Goal: Check status: Check status

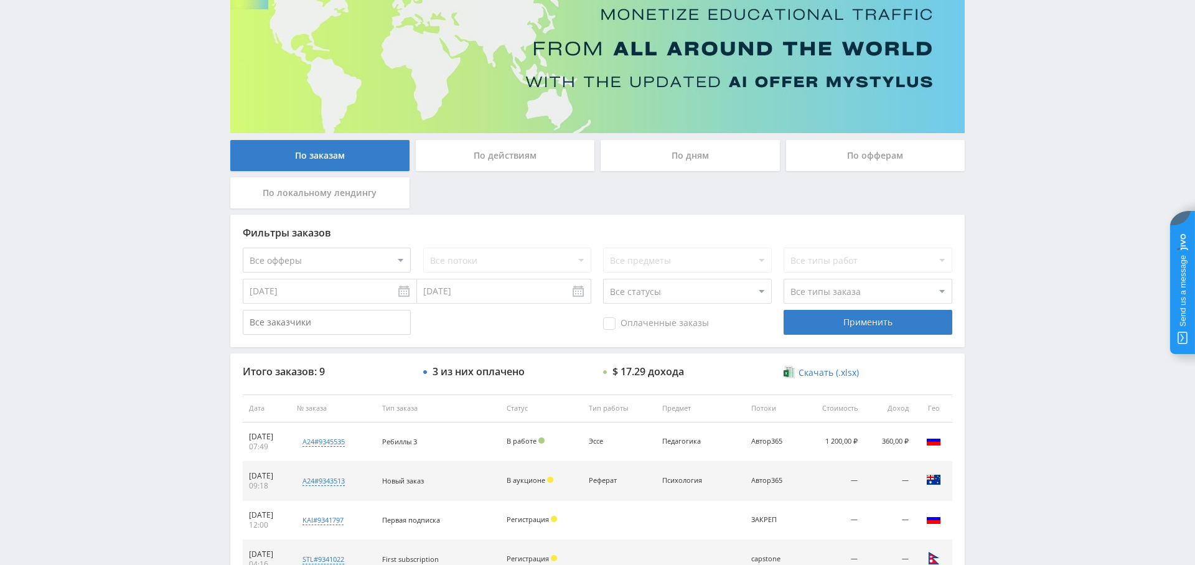
scroll to position [157, 0]
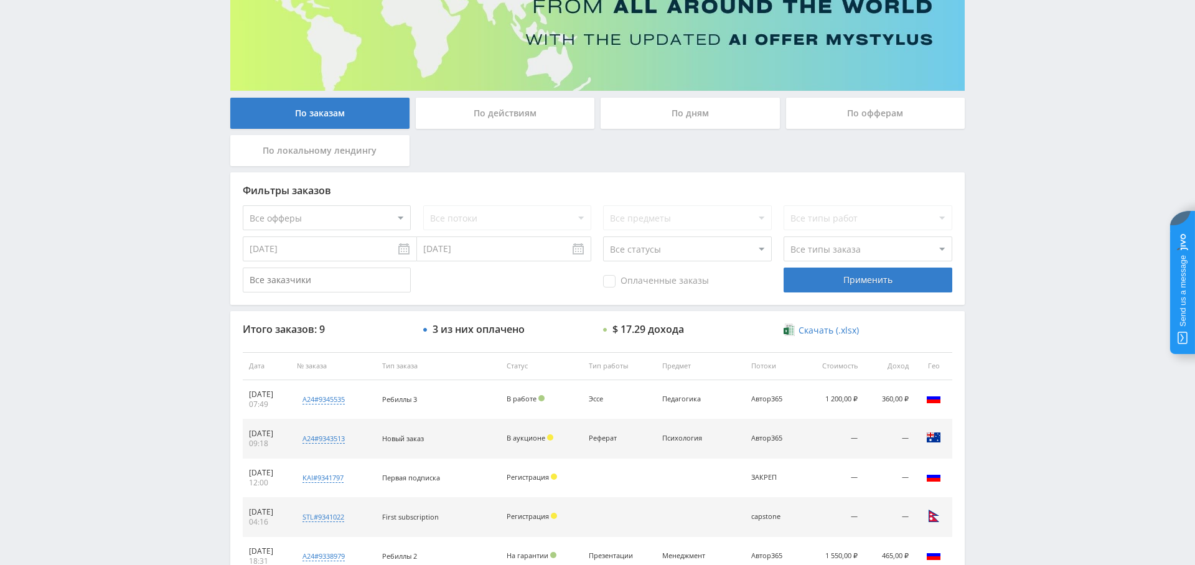
click at [334, 209] on select "Все офферы MyStylus MyStylus - Revshare Кампус AI Studybay Автор24 Studybay Bra…" at bounding box center [327, 217] width 168 height 25
select select "1"
click at [893, 278] on div "Применить" at bounding box center [868, 280] width 168 height 25
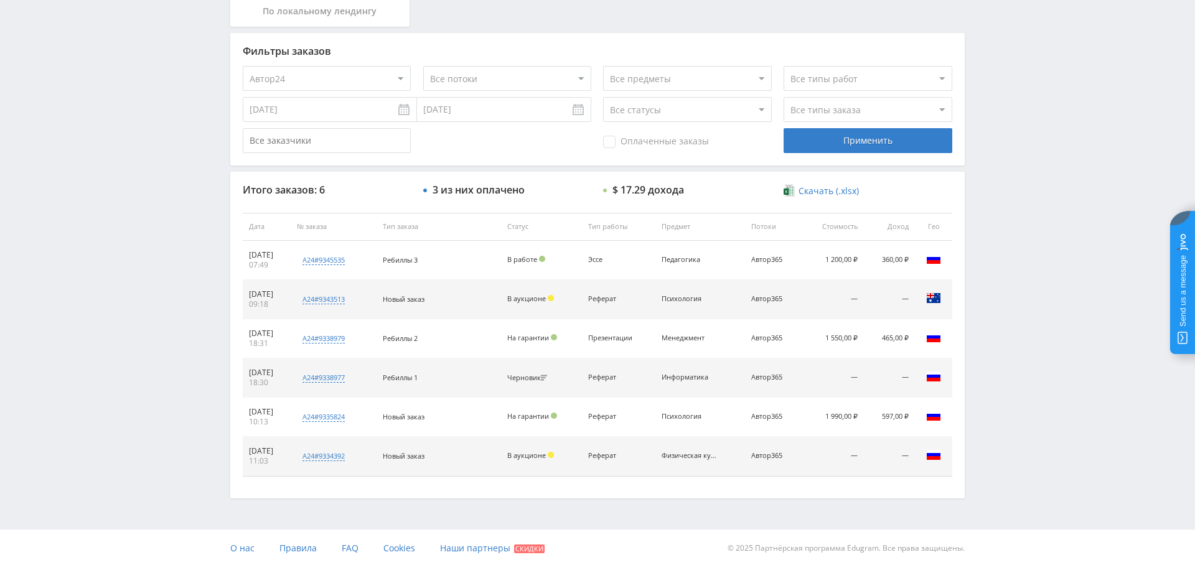
scroll to position [0, 0]
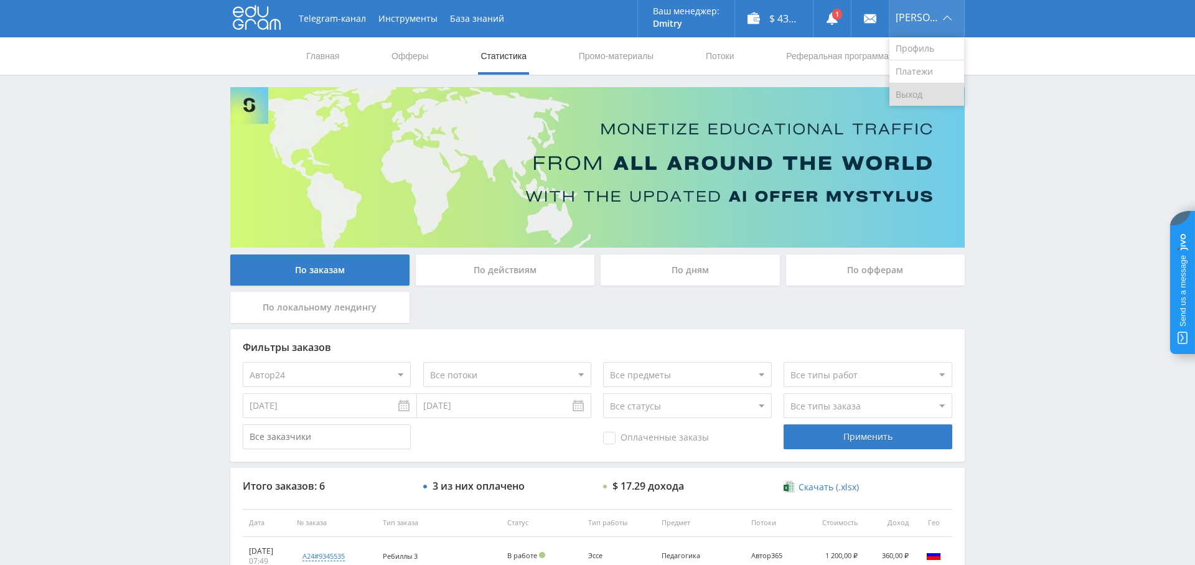
click at [920, 92] on link "Выход" at bounding box center [927, 94] width 75 height 22
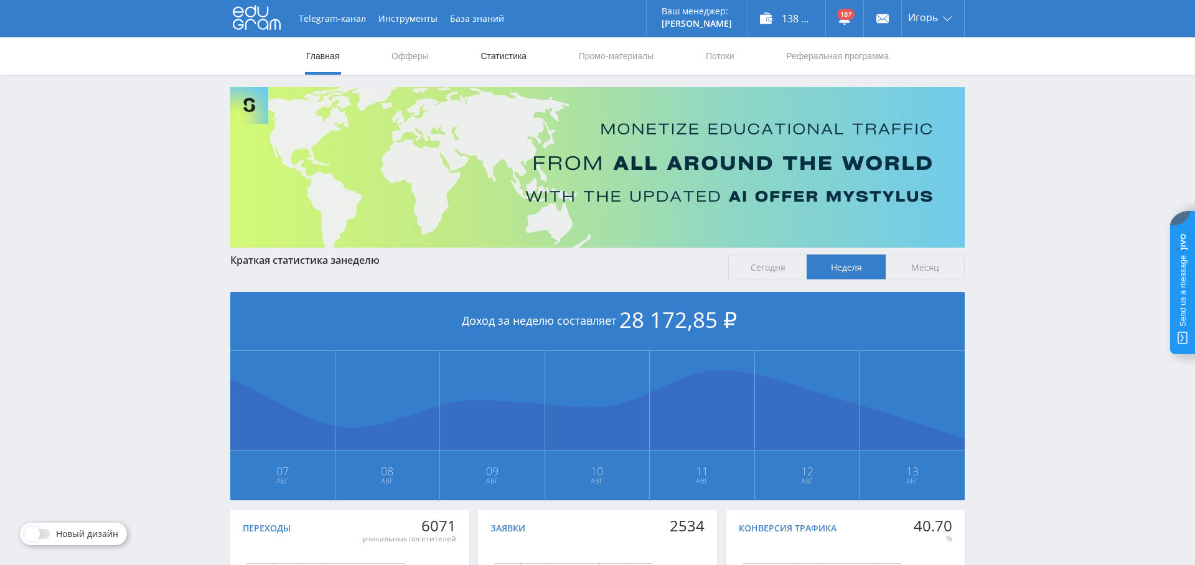
click at [507, 67] on link "Статистика" at bounding box center [503, 55] width 49 height 37
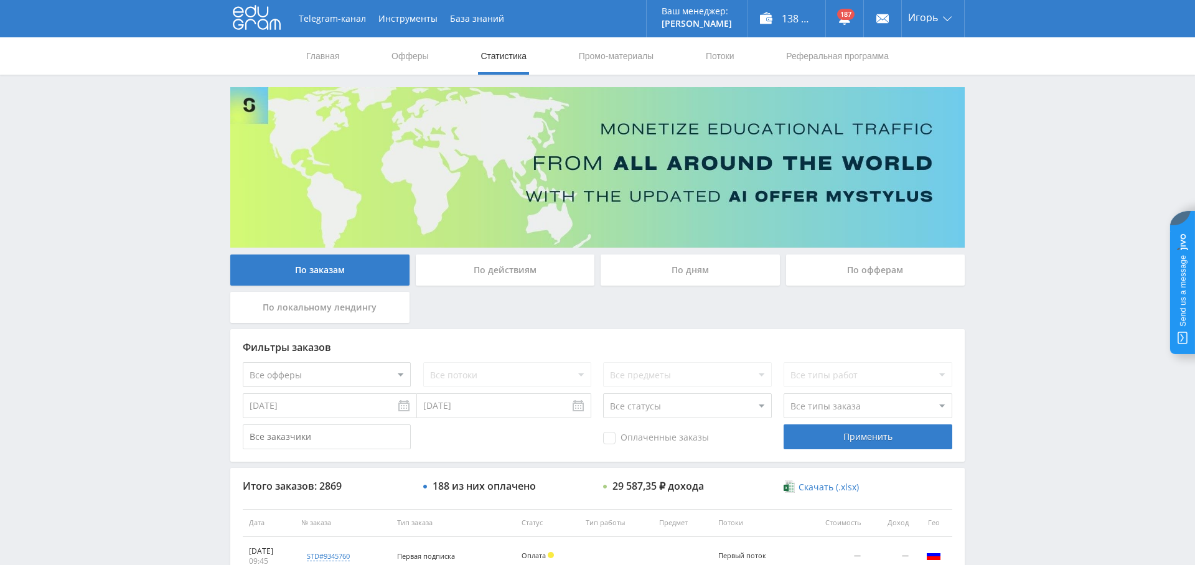
click at [346, 411] on input "[DATE]" at bounding box center [330, 405] width 174 height 25
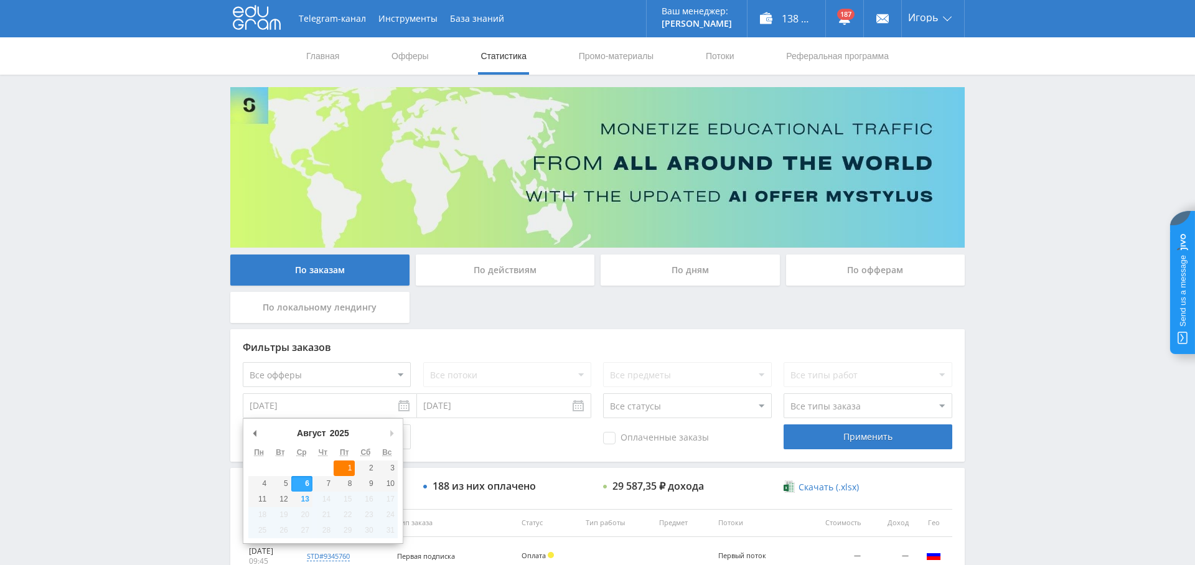
type input "[DATE]"
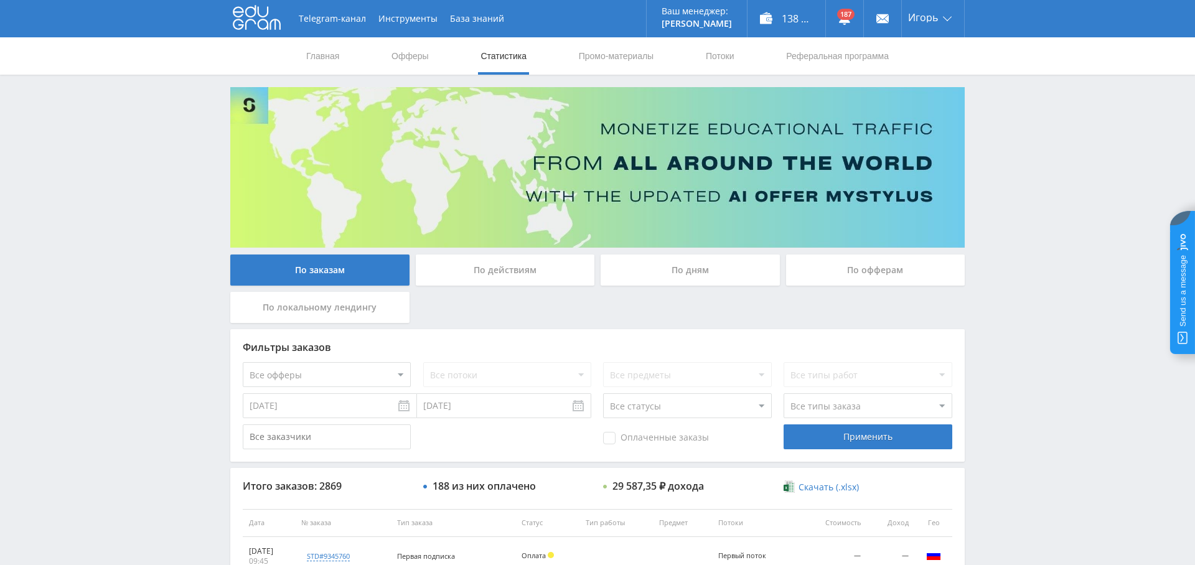
click at [353, 375] on select "Все офферы MyStylus MyStylus - Revshare Кампус AI Studybay Автор24 Studybay Bra…" at bounding box center [327, 374] width 168 height 25
select select "376"
click at [626, 443] on span "Оплаченные заказы" at bounding box center [656, 438] width 106 height 12
click at [0, 0] on input "Оплаченные заказы" at bounding box center [0, 0] width 0 height 0
click at [831, 405] on select "Все типы заказа [PERSON_NAME] Новый заказ" at bounding box center [868, 405] width 168 height 25
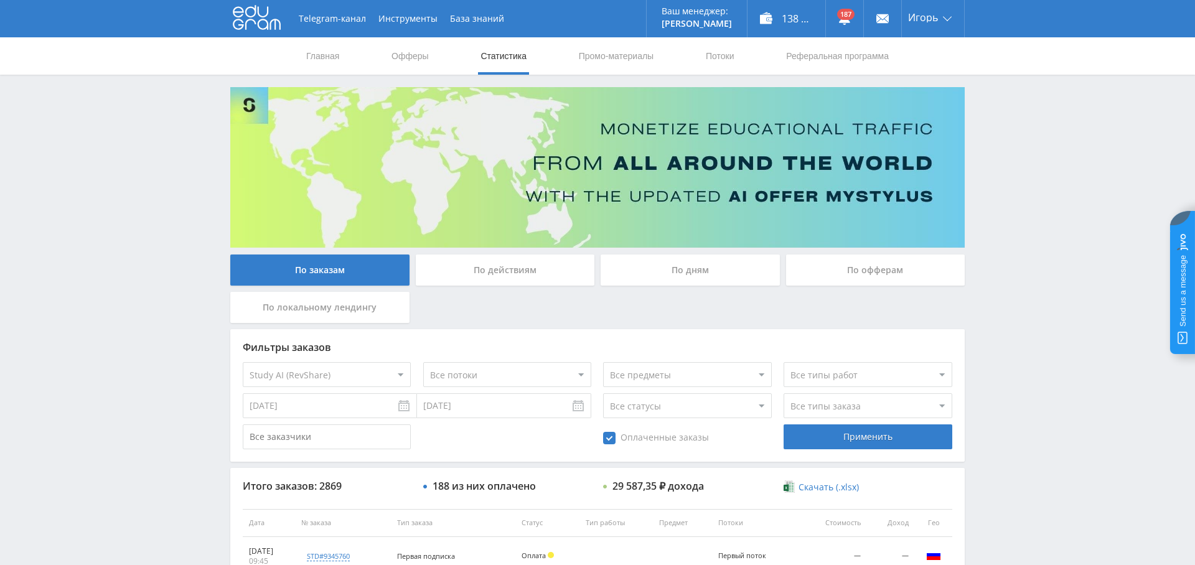
select select "2"
click at [784, 393] on select "Все типы заказа [PERSON_NAME] Новый заказ" at bounding box center [868, 405] width 168 height 25
click at [867, 435] on div "Применить" at bounding box center [868, 437] width 168 height 25
drag, startPoint x: 937, startPoint y: 88, endPoint x: 921, endPoint y: 88, distance: 15.6
click at [936, 88] on link "Выход" at bounding box center [933, 94] width 62 height 22
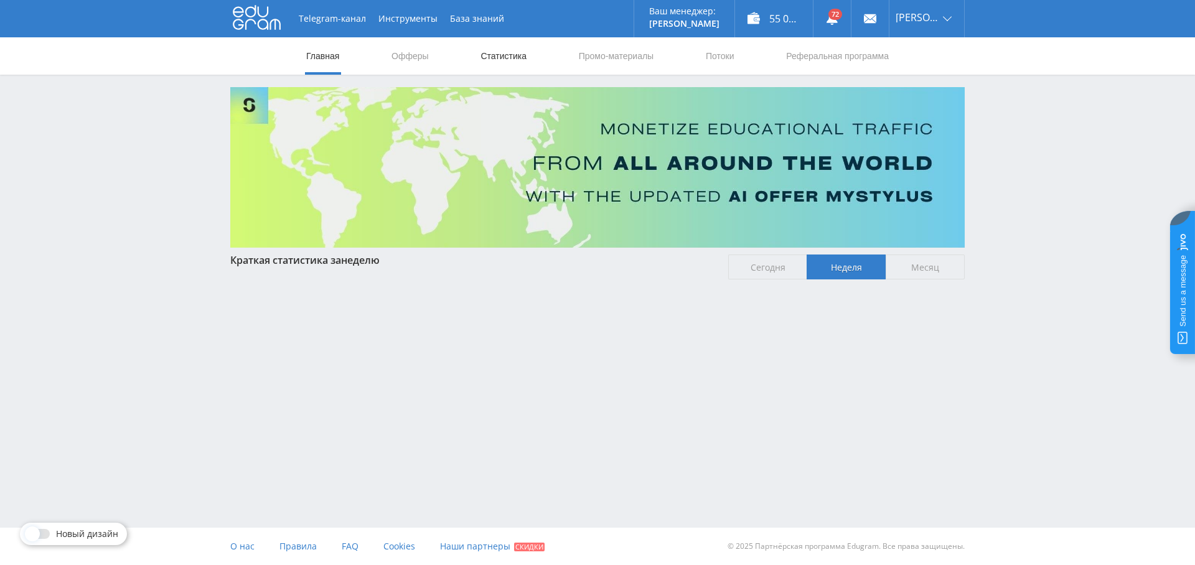
click at [497, 57] on link "Статистика" at bounding box center [503, 55] width 49 height 37
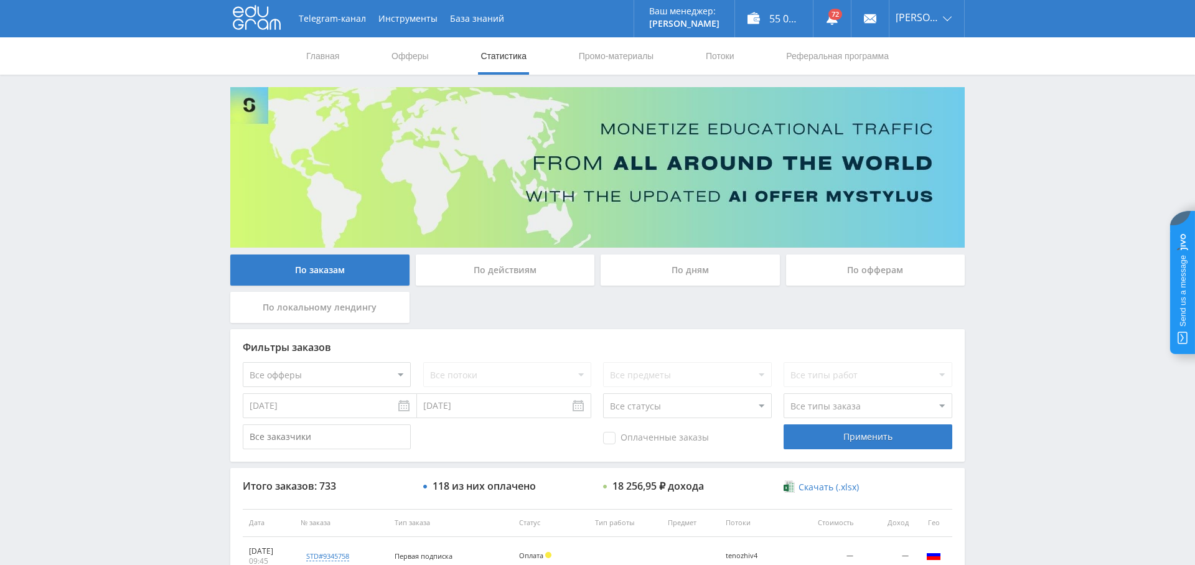
click at [331, 375] on select "Все офферы MyStylus MyStylus - Revshare Кампус AI Studybay Автор24 Studybay Bra…" at bounding box center [327, 374] width 168 height 25
select select "376"
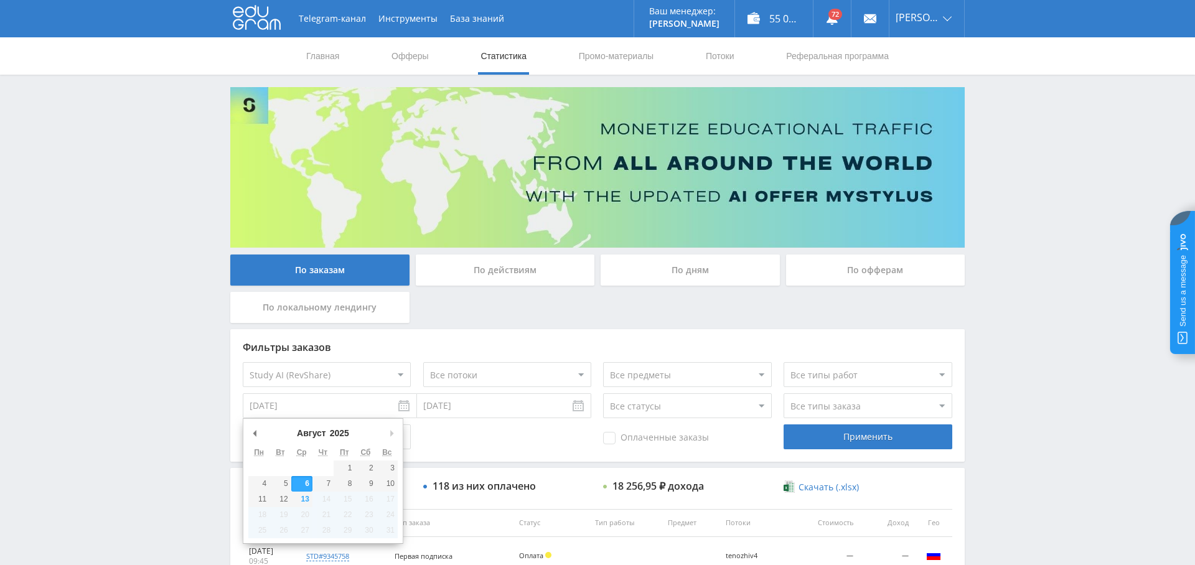
drag, startPoint x: 330, startPoint y: 400, endPoint x: 331, endPoint y: 414, distance: 13.8
click at [330, 400] on input "[DATE]" at bounding box center [330, 405] width 174 height 25
type input "[DATE]"
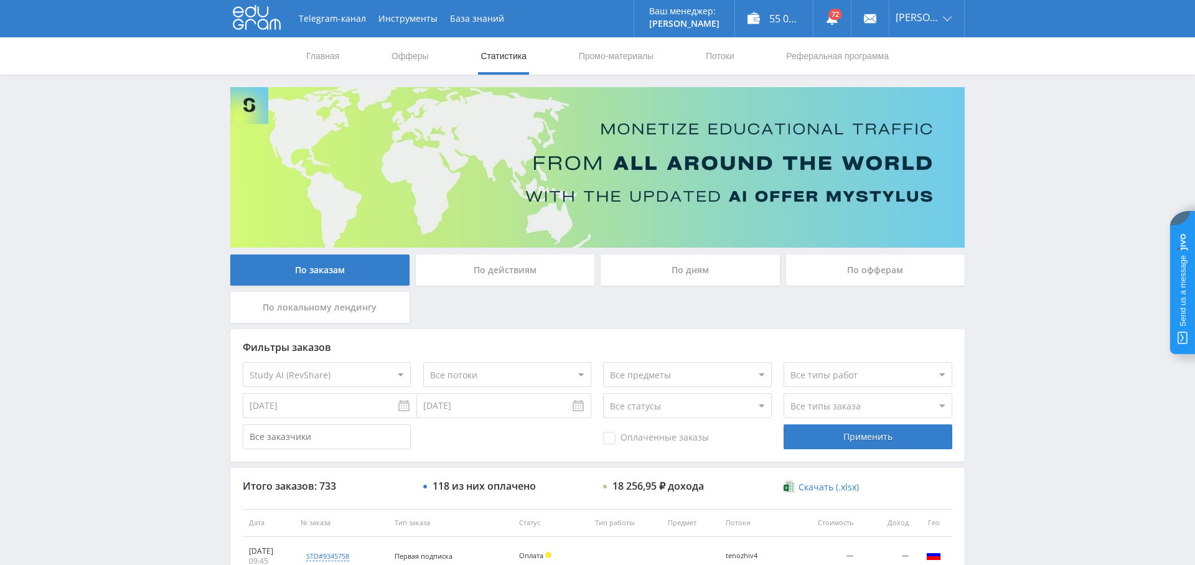
drag, startPoint x: 674, startPoint y: 443, endPoint x: 705, endPoint y: 442, distance: 31.2
click at [674, 443] on span "Оплаченные заказы" at bounding box center [656, 438] width 106 height 12
click at [0, 0] on input "Оплаченные заказы" at bounding box center [0, 0] width 0 height 0
click at [816, 398] on select "Все типы заказа [PERSON_NAME] Новый заказ" at bounding box center [868, 405] width 168 height 25
select select "2"
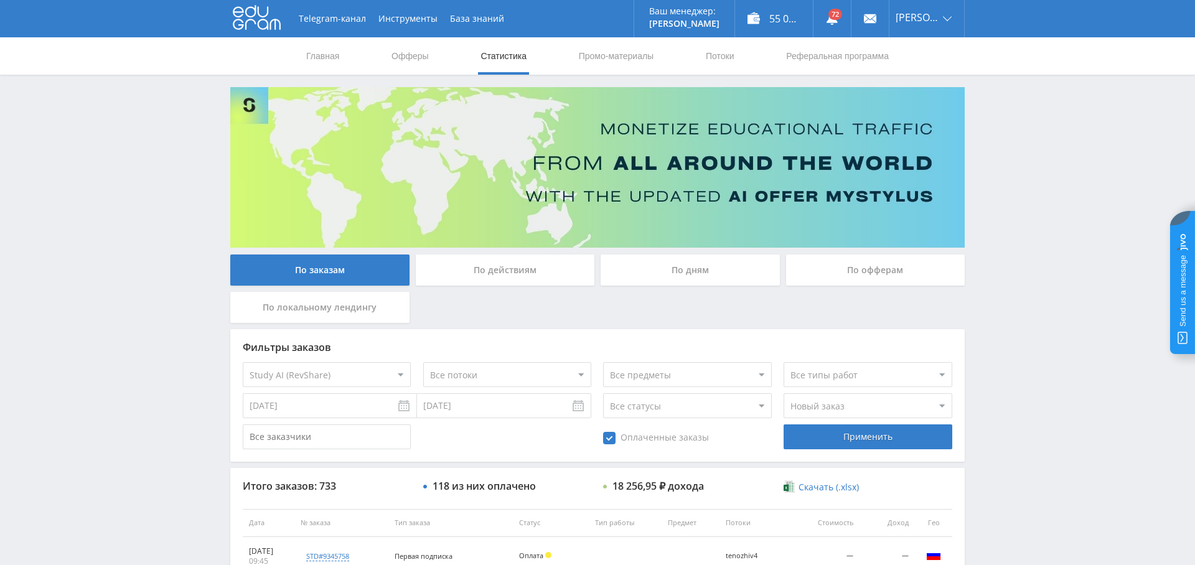
click at [784, 393] on select "Все типы заказа [PERSON_NAME] Новый заказ" at bounding box center [868, 405] width 168 height 25
click at [864, 436] on div "Применить" at bounding box center [868, 437] width 168 height 25
drag, startPoint x: 937, startPoint y: 92, endPoint x: 930, endPoint y: 93, distance: 6.9
click at [937, 93] on link "Выход" at bounding box center [927, 94] width 75 height 22
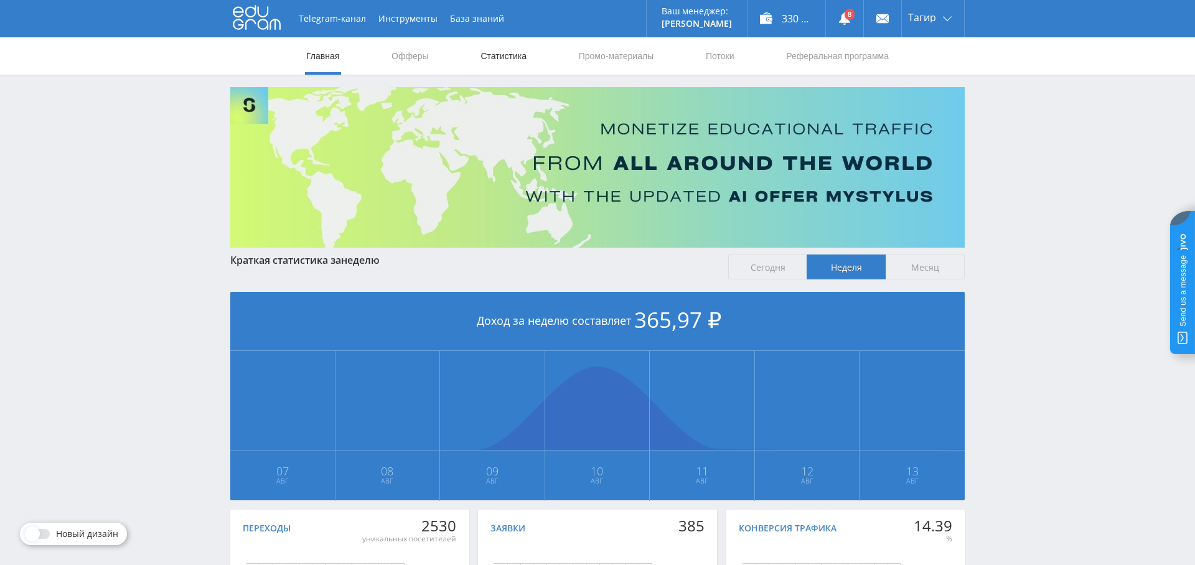
click at [486, 54] on link "Статистика" at bounding box center [503, 55] width 49 height 37
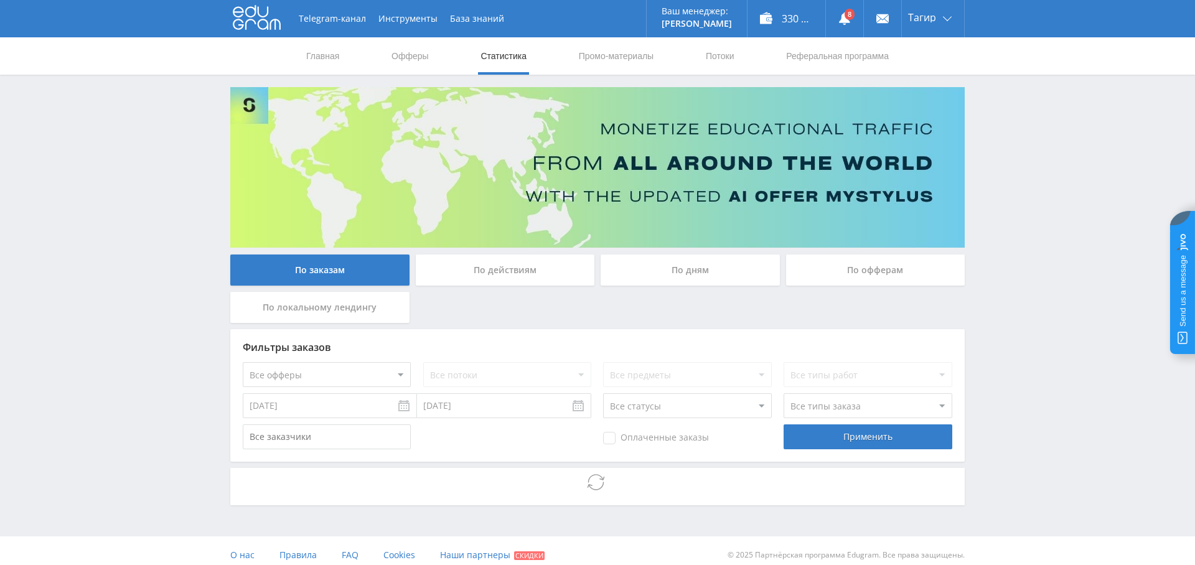
click at [349, 372] on select "Все офферы MyStylus MyStylus - Revshare Кампус AI Studybay Автор24 Studybay Bra…" at bounding box center [327, 374] width 168 height 25
select select "376"
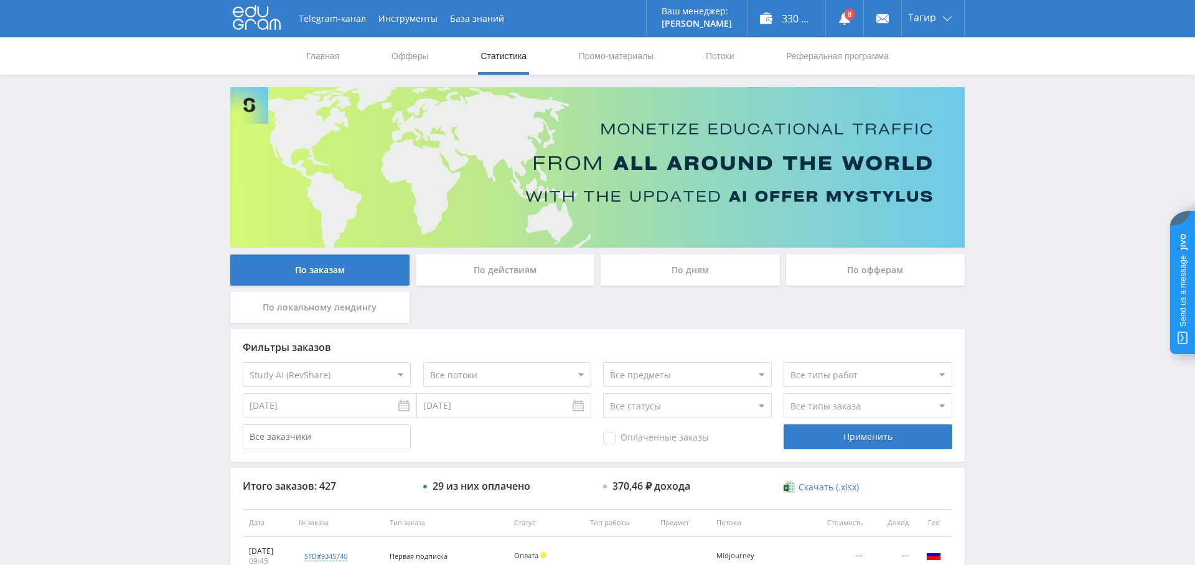
click at [354, 407] on input "[DATE]" at bounding box center [330, 405] width 174 height 25
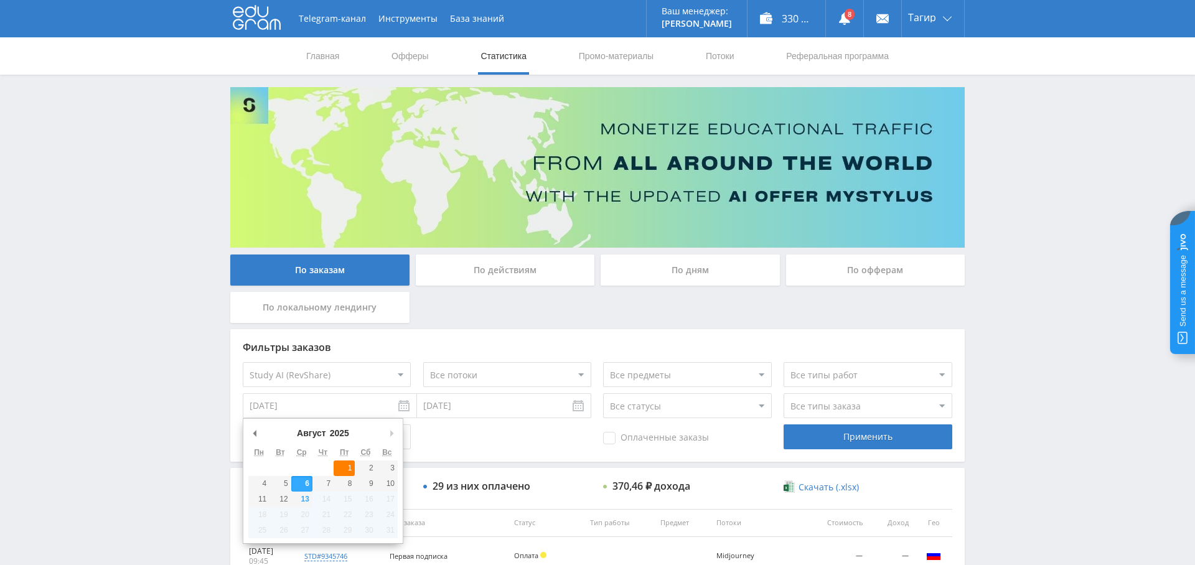
type input "[DATE]"
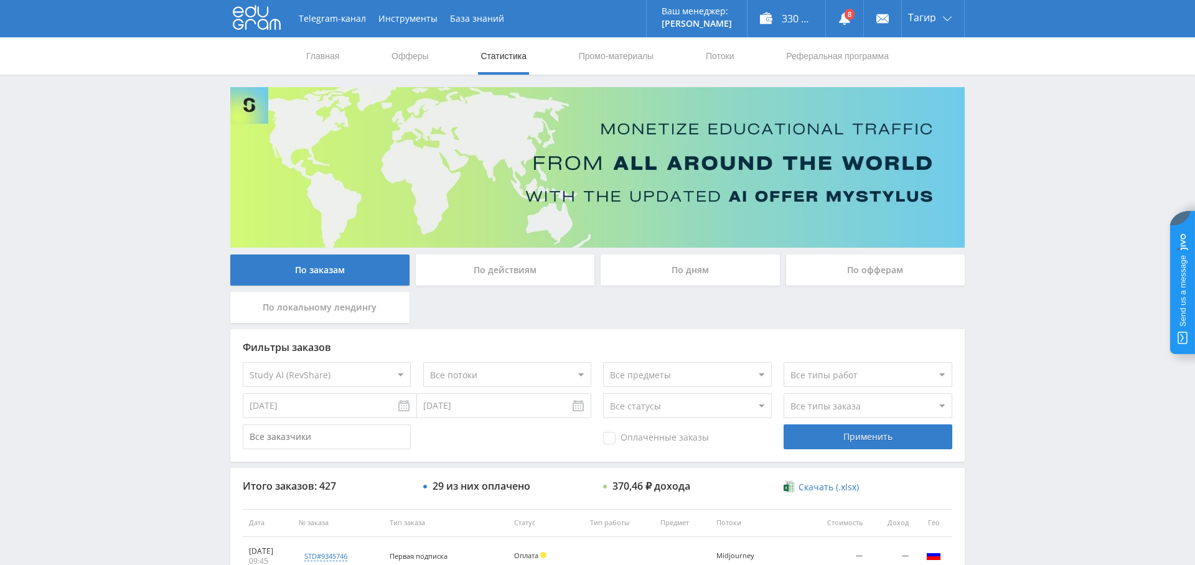
click at [627, 439] on span "Оплаченные заказы" at bounding box center [656, 438] width 106 height 12
click at [0, 0] on input "Оплаченные заказы" at bounding box center [0, 0] width 0 height 0
click at [812, 411] on select "Все типы заказа Ребилл Новый заказ" at bounding box center [868, 405] width 168 height 25
select select "2"
click at [784, 393] on select "Все типы заказа Ребилл Новый заказ" at bounding box center [868, 405] width 168 height 25
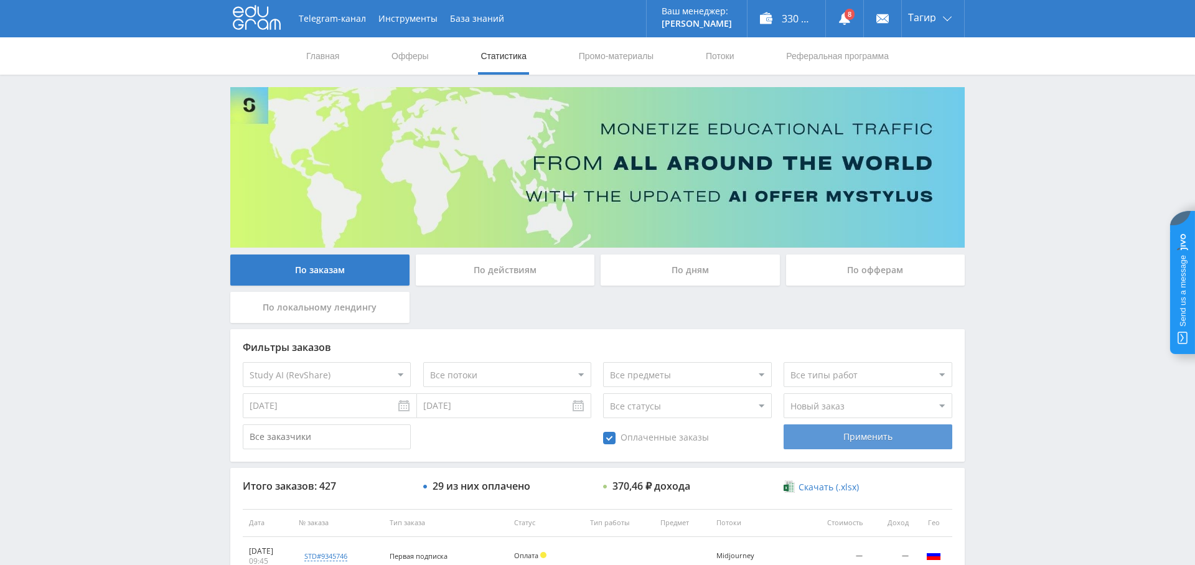
click at [865, 439] on div "Применить" at bounding box center [868, 437] width 168 height 25
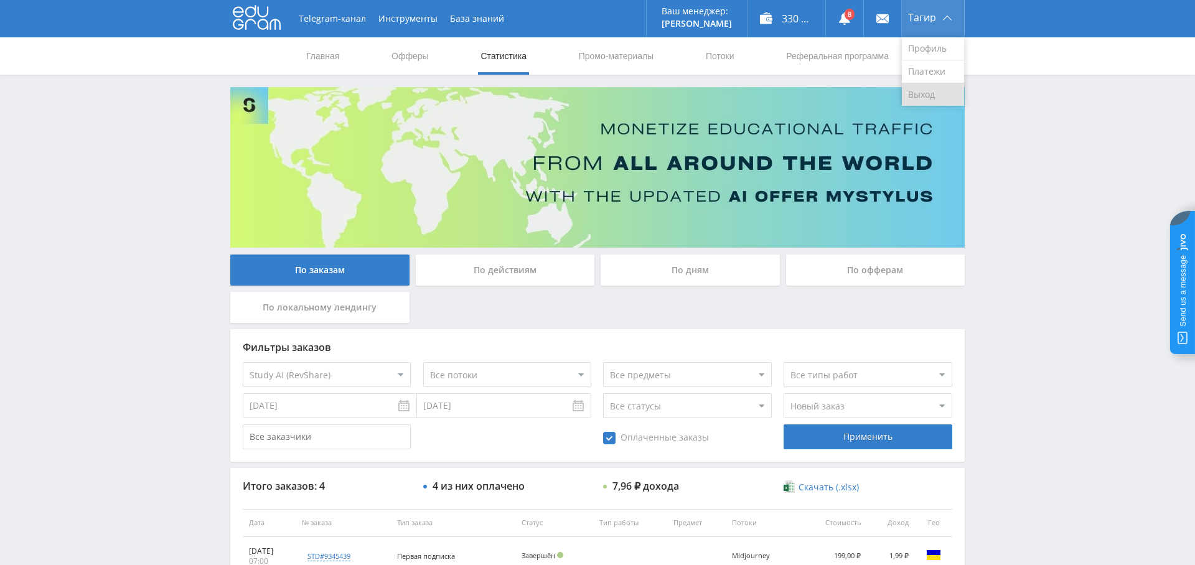
click at [936, 89] on link "Выход" at bounding box center [933, 94] width 62 height 22
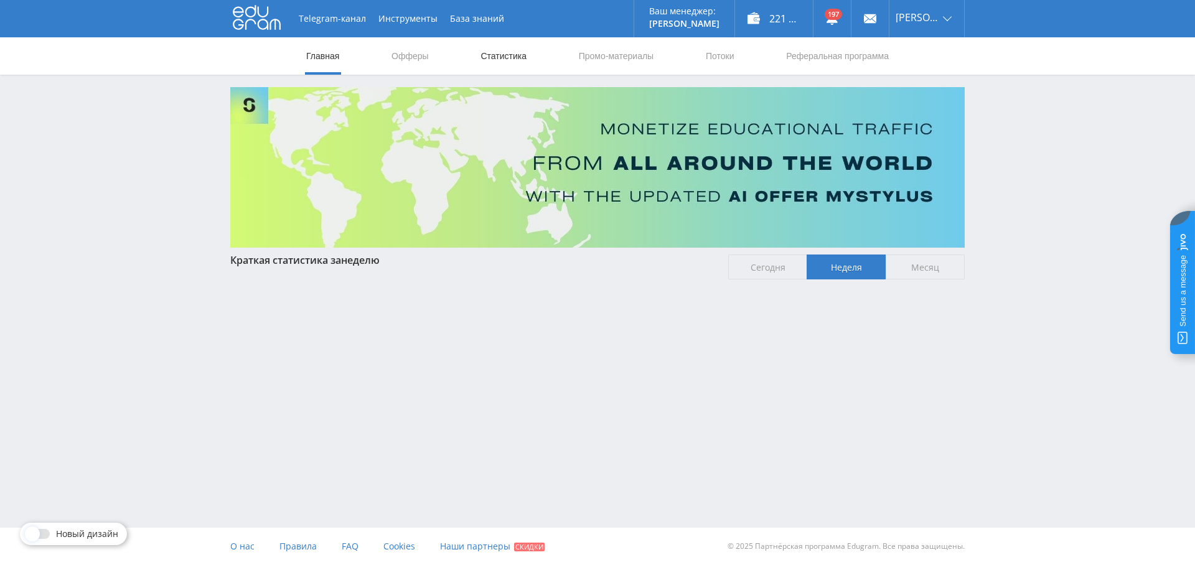
click at [517, 57] on link "Статистика" at bounding box center [503, 55] width 49 height 37
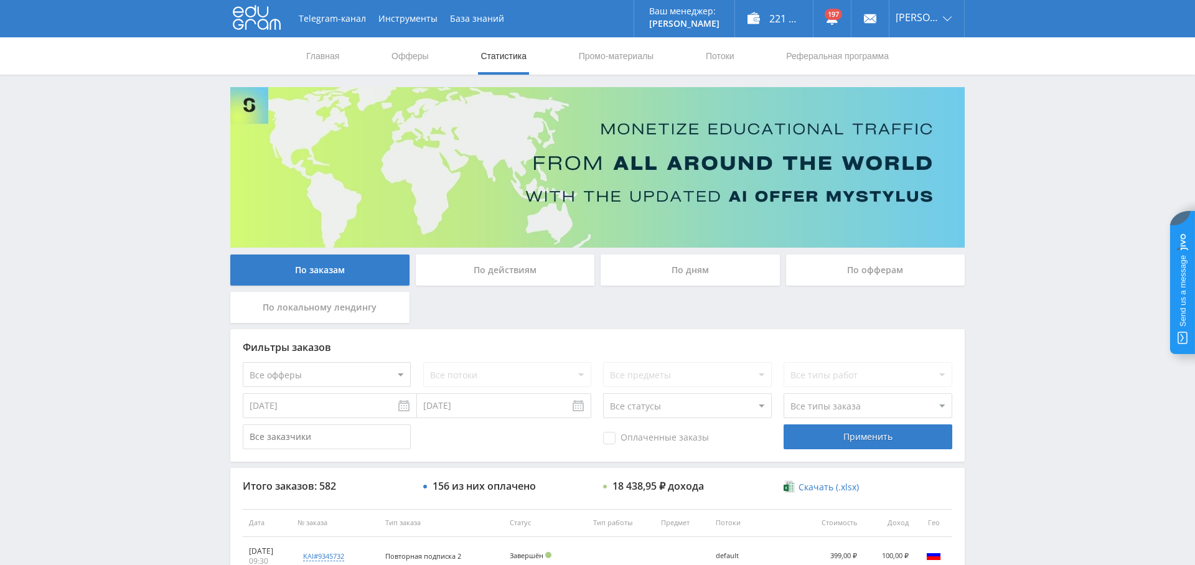
click at [367, 377] on select "Все офферы MyStylus MyStylus - Revshare Кампус AI Studybay Автор24 Studybay Bra…" at bounding box center [327, 374] width 168 height 25
select select "376"
click at [379, 412] on input "[DATE]" at bounding box center [330, 405] width 174 height 25
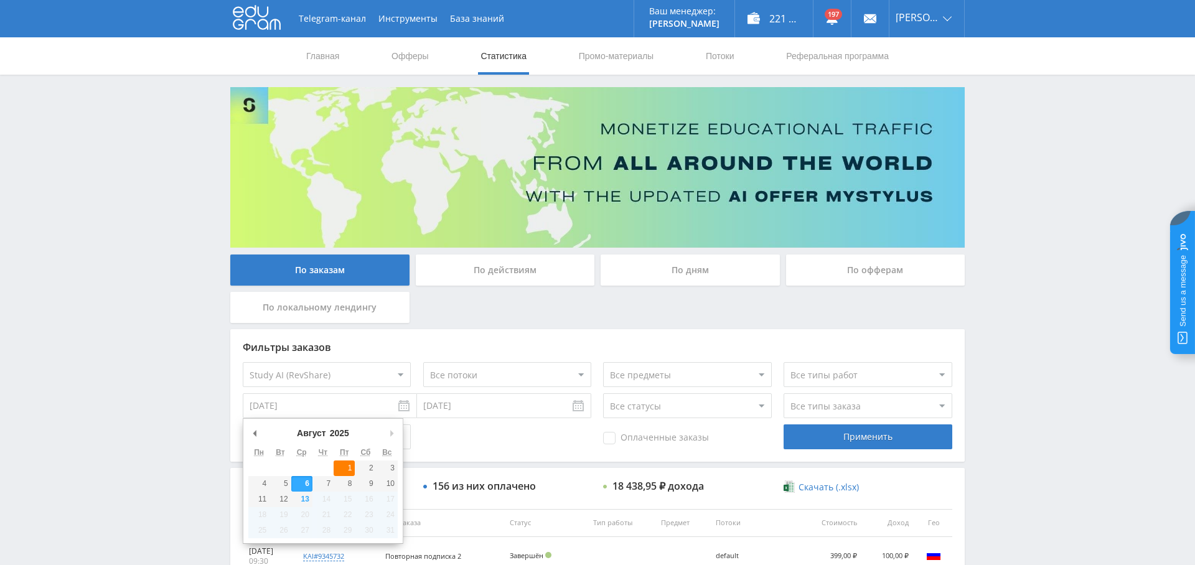
type input "[DATE]"
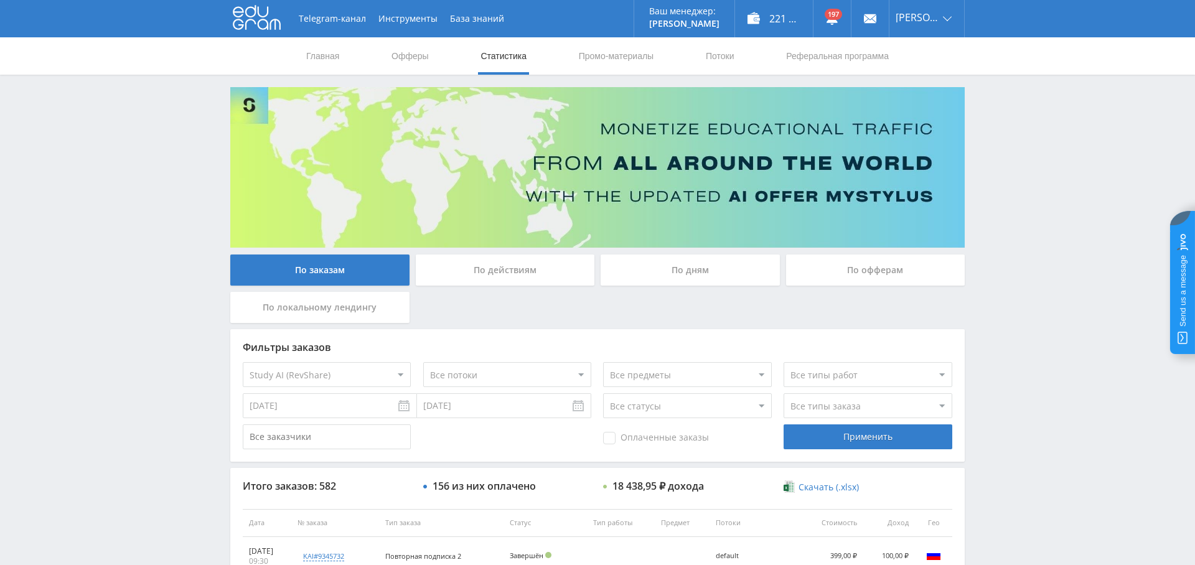
click at [639, 438] on span "Оплаченные заказы" at bounding box center [656, 438] width 106 height 12
click at [0, 0] on input "Оплаченные заказы" at bounding box center [0, 0] width 0 height 0
click at [828, 408] on select "Все типы заказа [PERSON_NAME] Новый заказ" at bounding box center [868, 405] width 168 height 25
select select "2"
click at [784, 393] on select "Все типы заказа [PERSON_NAME] Новый заказ" at bounding box center [868, 405] width 168 height 25
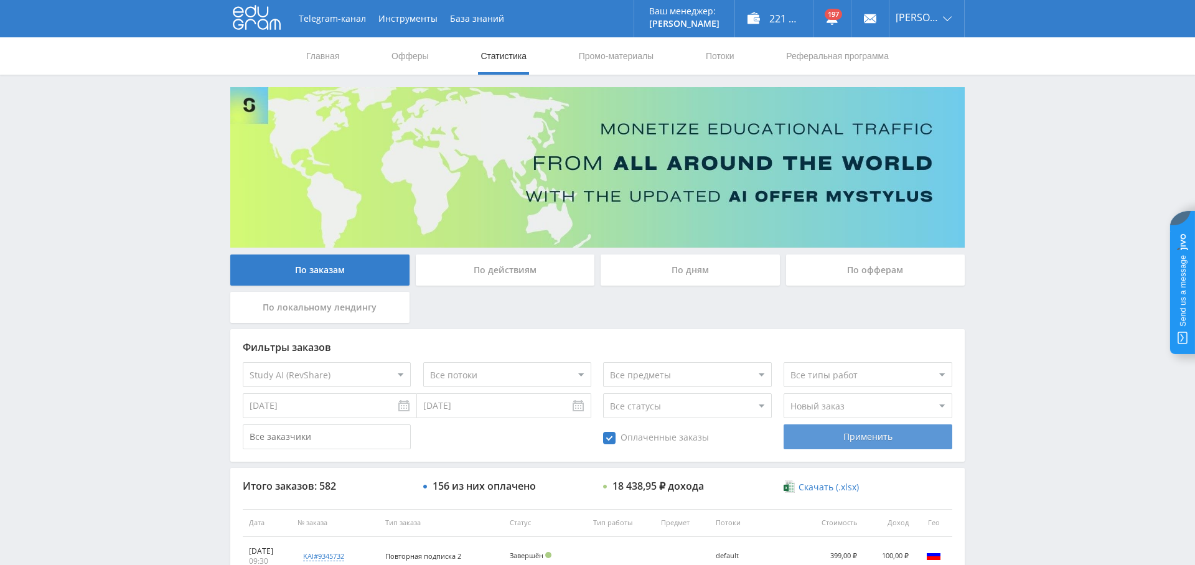
click at [860, 430] on div "Применить" at bounding box center [868, 437] width 168 height 25
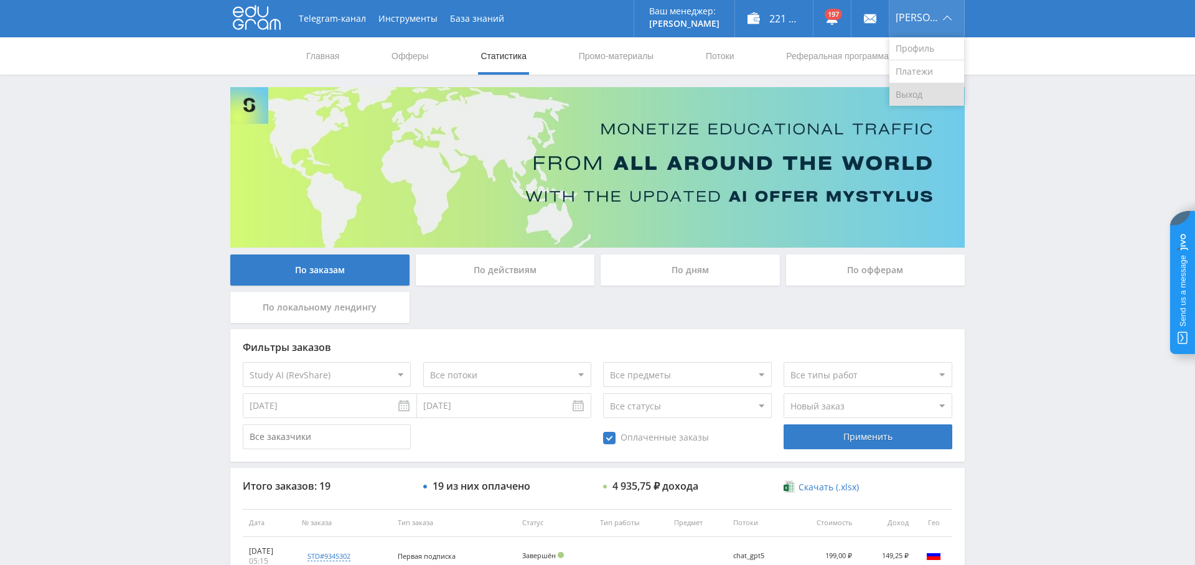
drag, startPoint x: 930, startPoint y: 97, endPoint x: 923, endPoint y: 97, distance: 6.3
click at [930, 97] on link "Выход" at bounding box center [927, 94] width 75 height 22
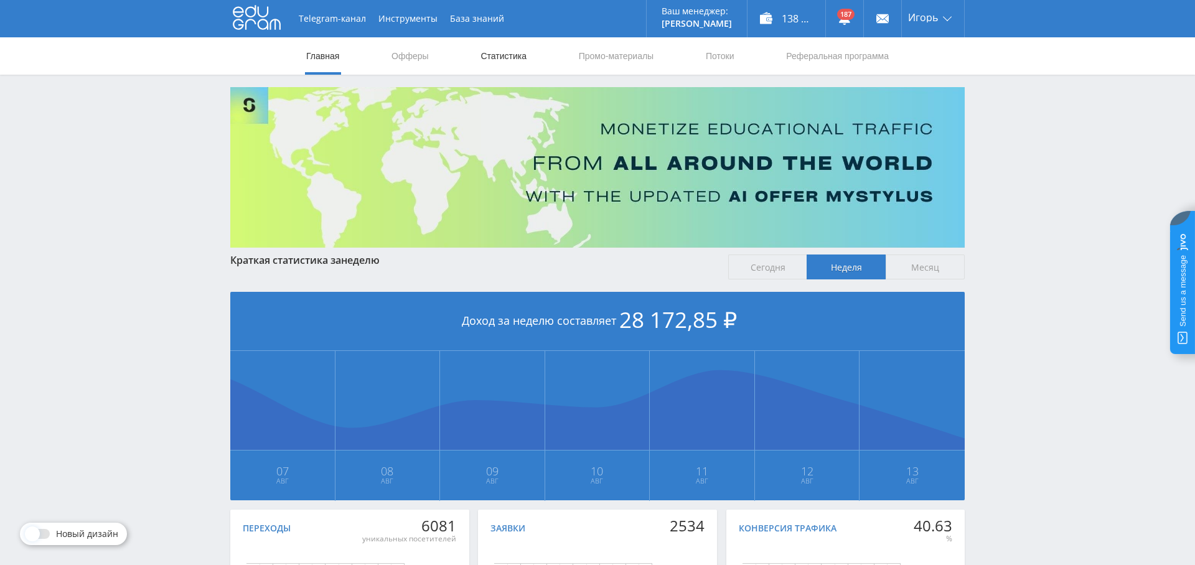
click at [512, 60] on link "Статистика" at bounding box center [503, 55] width 49 height 37
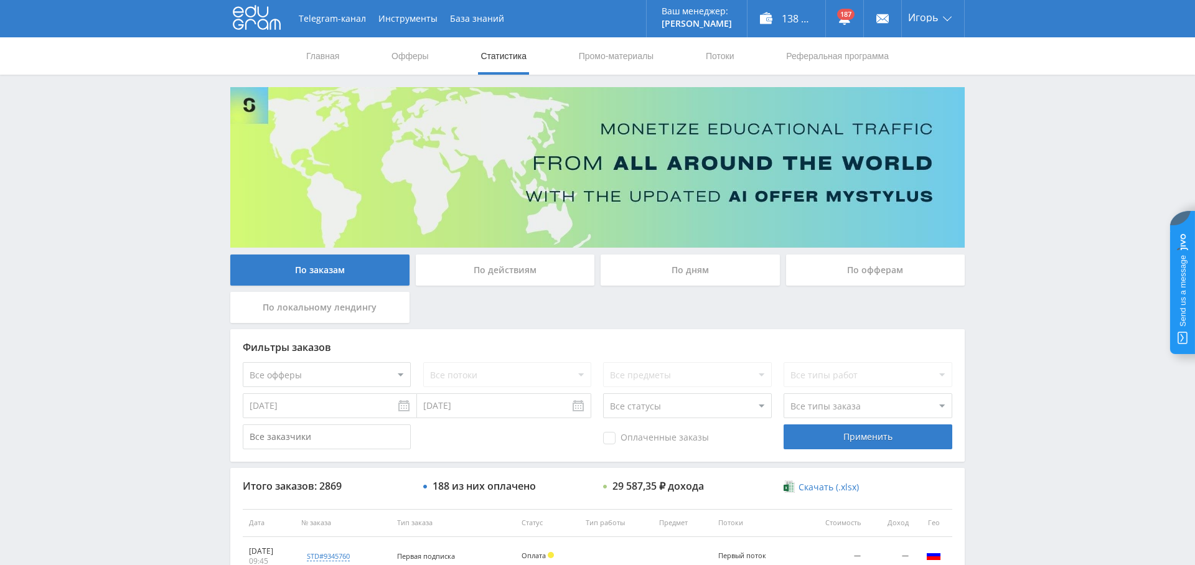
click at [340, 370] on select "Все офферы MyStylus MyStylus - Revshare Кампус AI Studybay Автор24 Studybay Bra…" at bounding box center [327, 374] width 168 height 25
select select "376"
click at [343, 407] on input "[DATE]" at bounding box center [330, 405] width 174 height 25
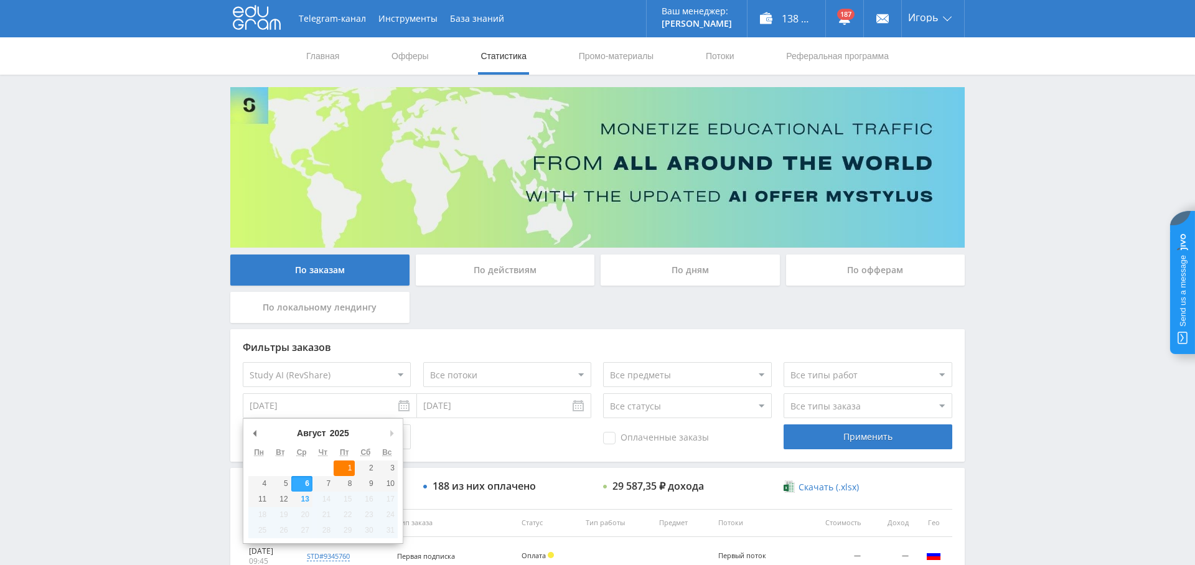
type input "[DATE]"
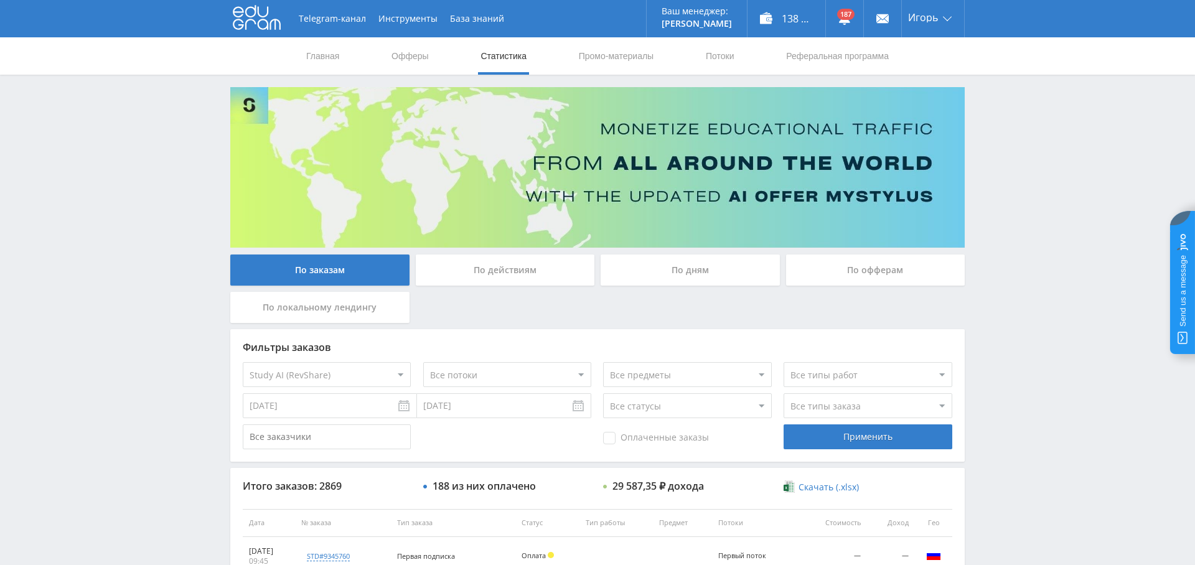
click at [657, 405] on select "Все статусы В аукционе В работе На гарантии Завершен Возврат Черновик" at bounding box center [687, 405] width 168 height 25
click at [634, 437] on span "Оплаченные заказы" at bounding box center [656, 438] width 106 height 12
click at [0, 0] on input "Оплаченные заказы" at bounding box center [0, 0] width 0 height 0
click at [824, 405] on select "Все типы заказа [PERSON_NAME] Новый заказ" at bounding box center [868, 405] width 168 height 25
select select "1"
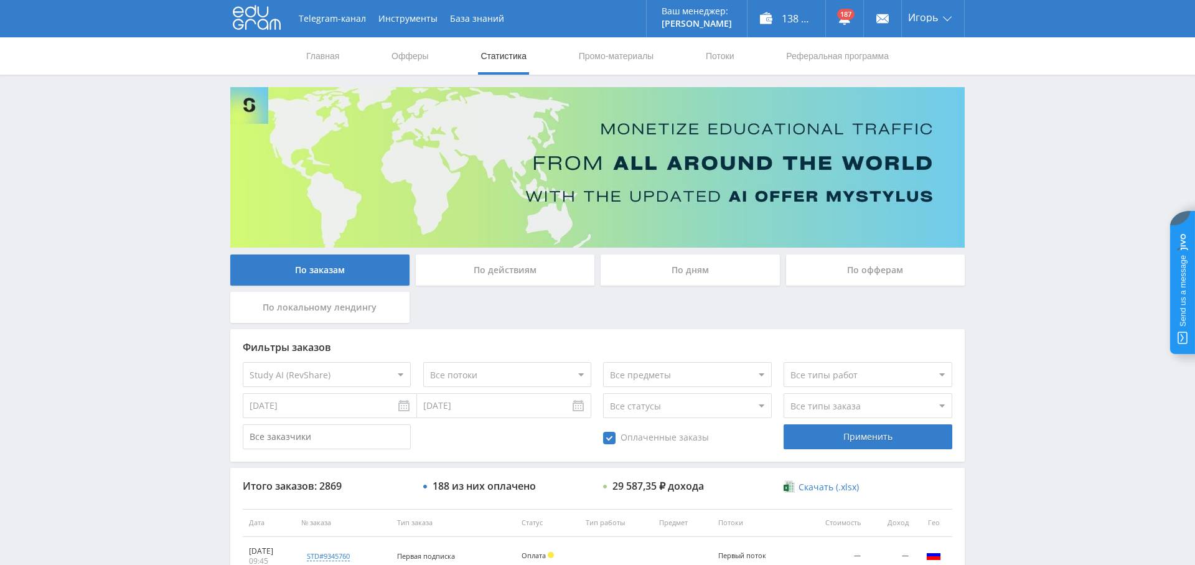
click at [784, 393] on select "Все типы заказа [PERSON_NAME] Новый заказ" at bounding box center [868, 405] width 168 height 25
click at [859, 441] on div "Применить" at bounding box center [868, 437] width 168 height 25
click at [939, 88] on link "Выход" at bounding box center [933, 94] width 62 height 22
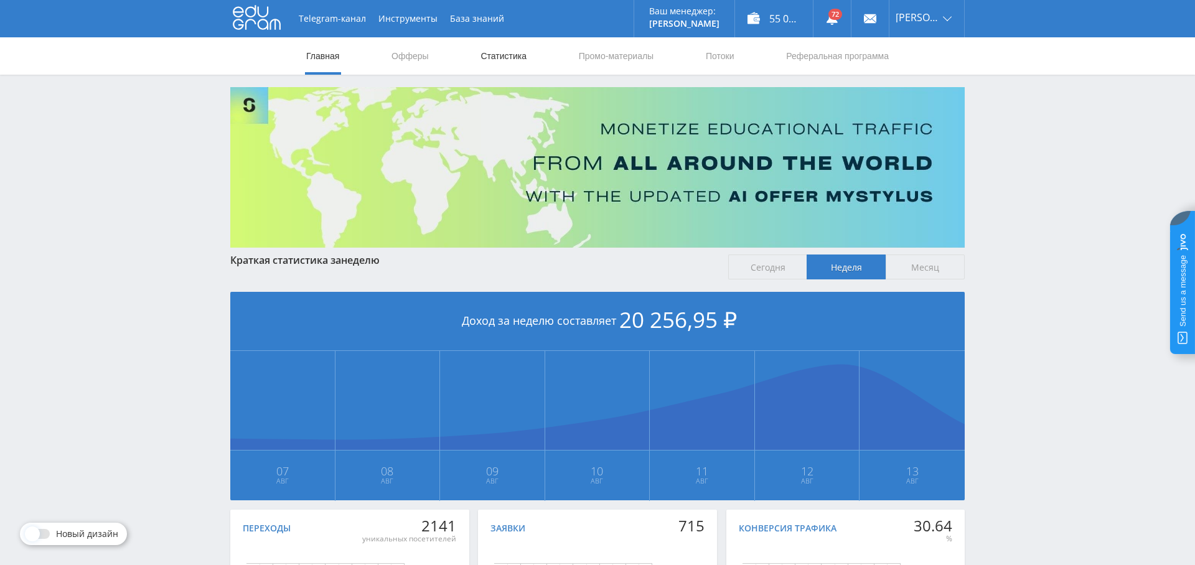
click at [522, 58] on link "Статистика" at bounding box center [503, 55] width 49 height 37
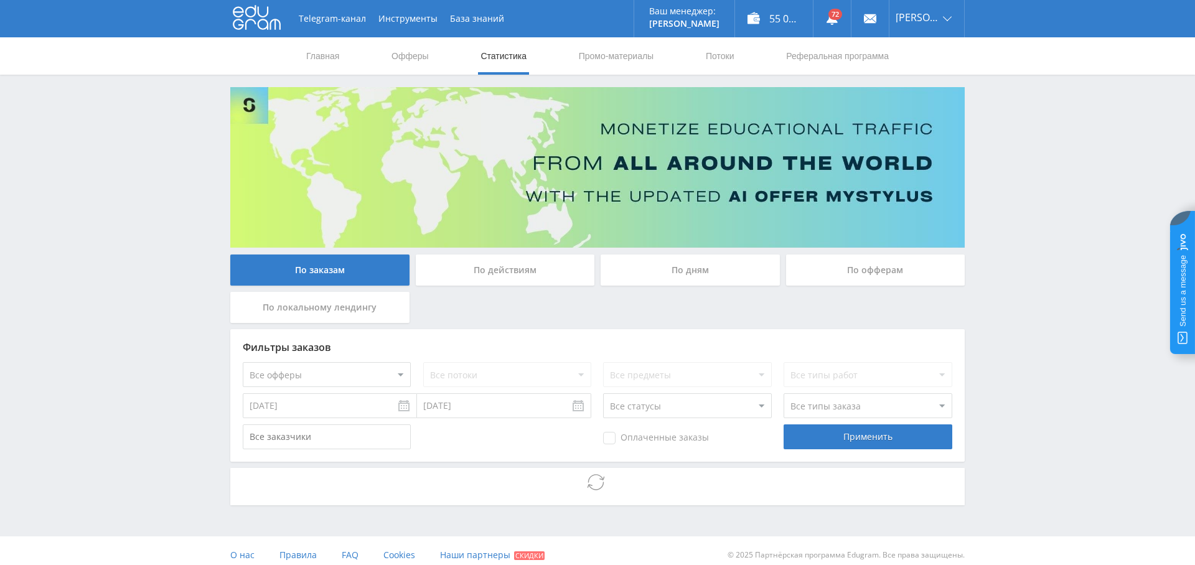
click at [344, 377] on select "Все офферы MyStylus MyStylus - Revshare Кампус AI Studybay Автор24 Studybay Bra…" at bounding box center [327, 374] width 168 height 25
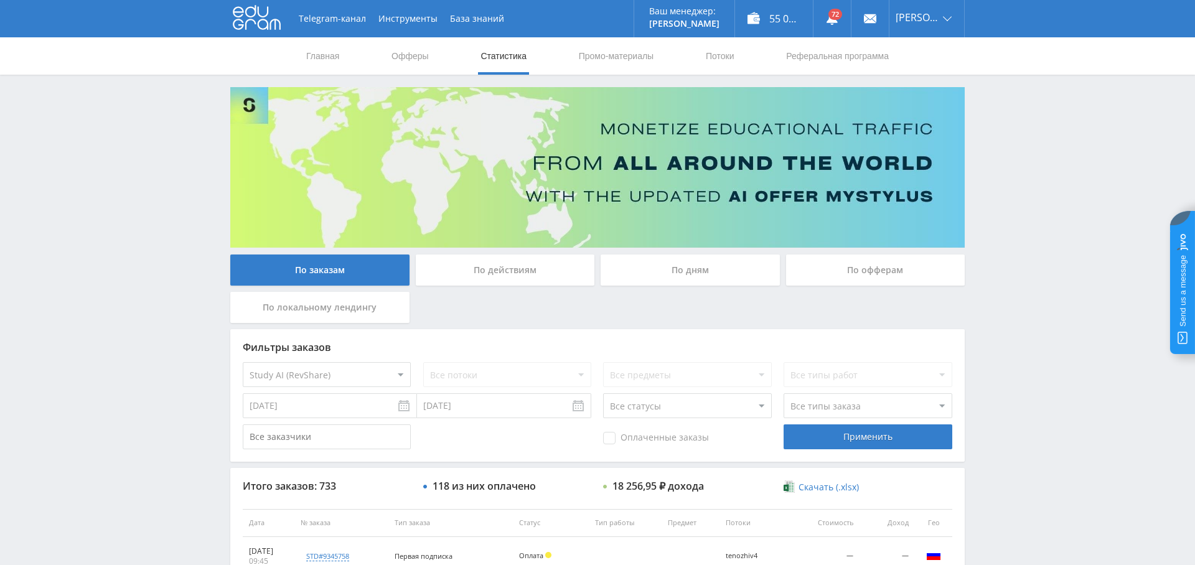
select select "376"
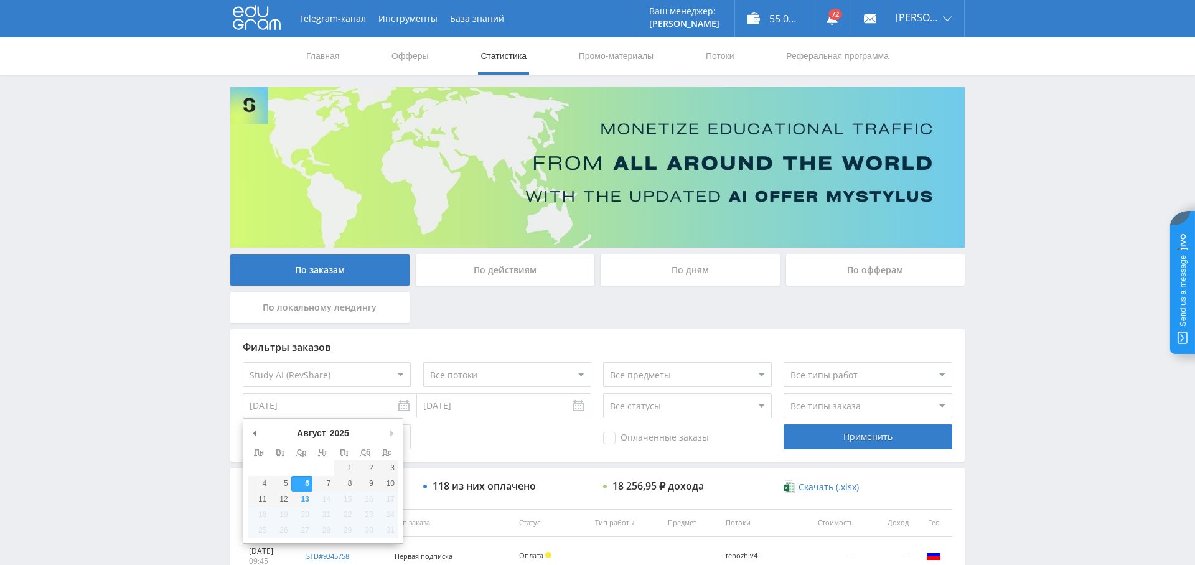
click at [375, 407] on input "[DATE]" at bounding box center [330, 405] width 174 height 25
type input "[DATE]"
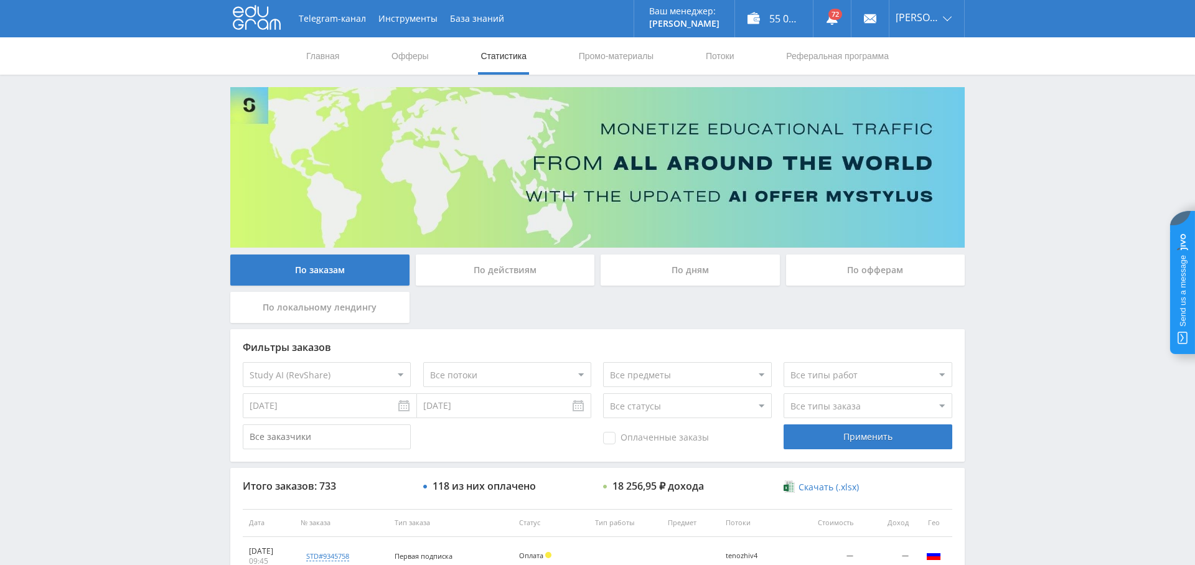
click at [621, 438] on span "Оплаченные заказы" at bounding box center [656, 438] width 106 height 12
click at [0, 0] on input "Оплаченные заказы" at bounding box center [0, 0] width 0 height 0
click at [859, 403] on select "Все типы заказа Ребилл Новый заказ" at bounding box center [868, 405] width 168 height 25
select select "1"
click at [784, 393] on select "Все типы заказа Ребилл Новый заказ" at bounding box center [868, 405] width 168 height 25
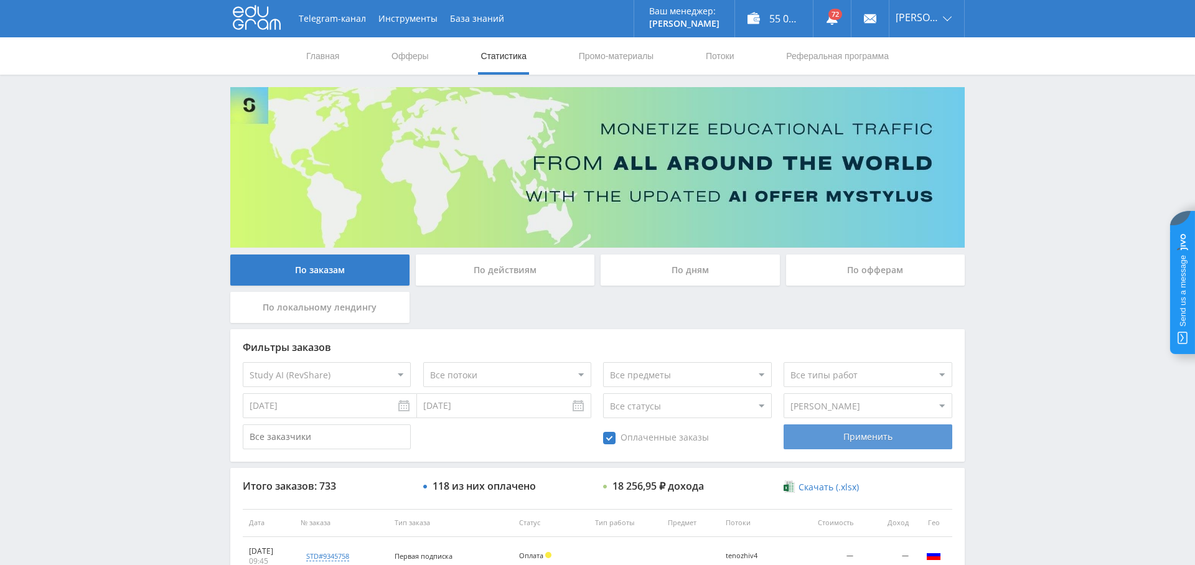
click at [853, 440] on div "Применить" at bounding box center [868, 437] width 168 height 25
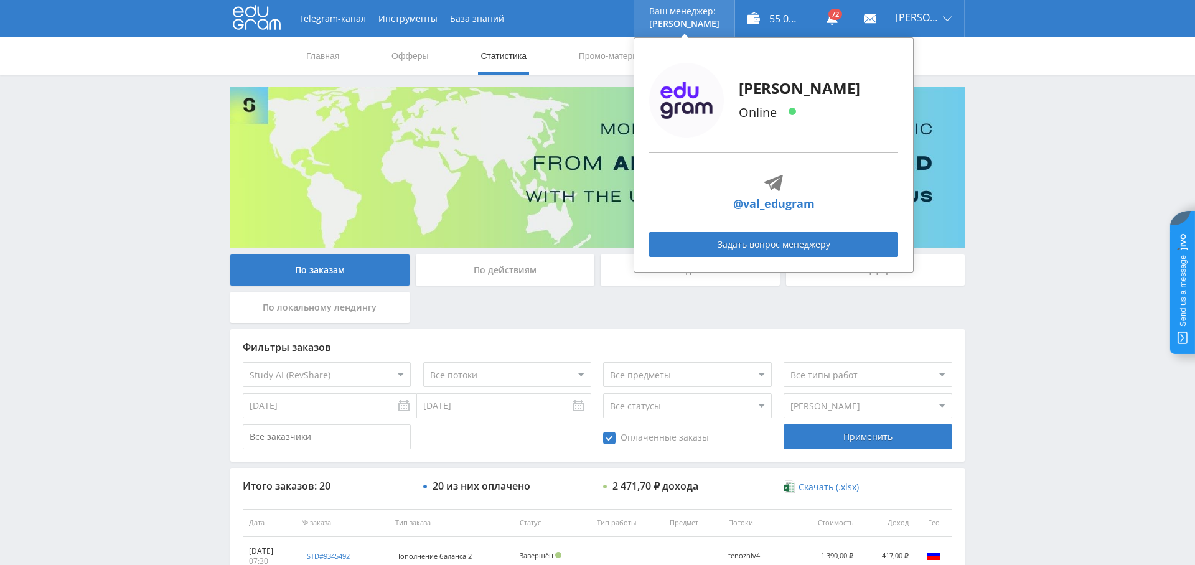
drag, startPoint x: 928, startPoint y: 92, endPoint x: 693, endPoint y: 26, distance: 243.8
click at [928, 92] on link "Выход" at bounding box center [927, 94] width 75 height 22
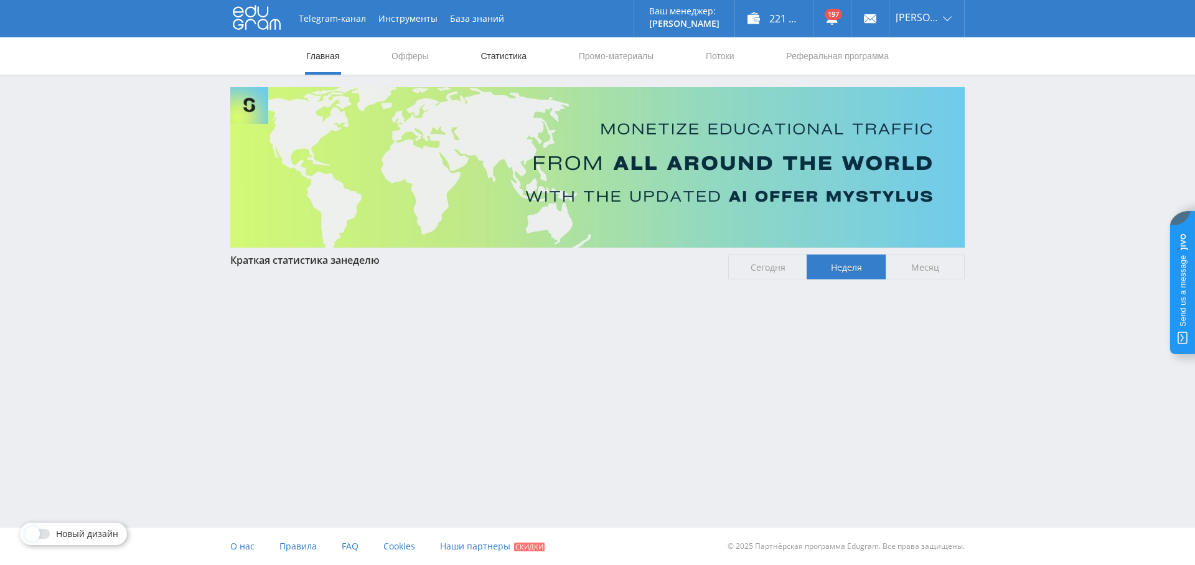
click at [502, 58] on link "Статистика" at bounding box center [503, 55] width 49 height 37
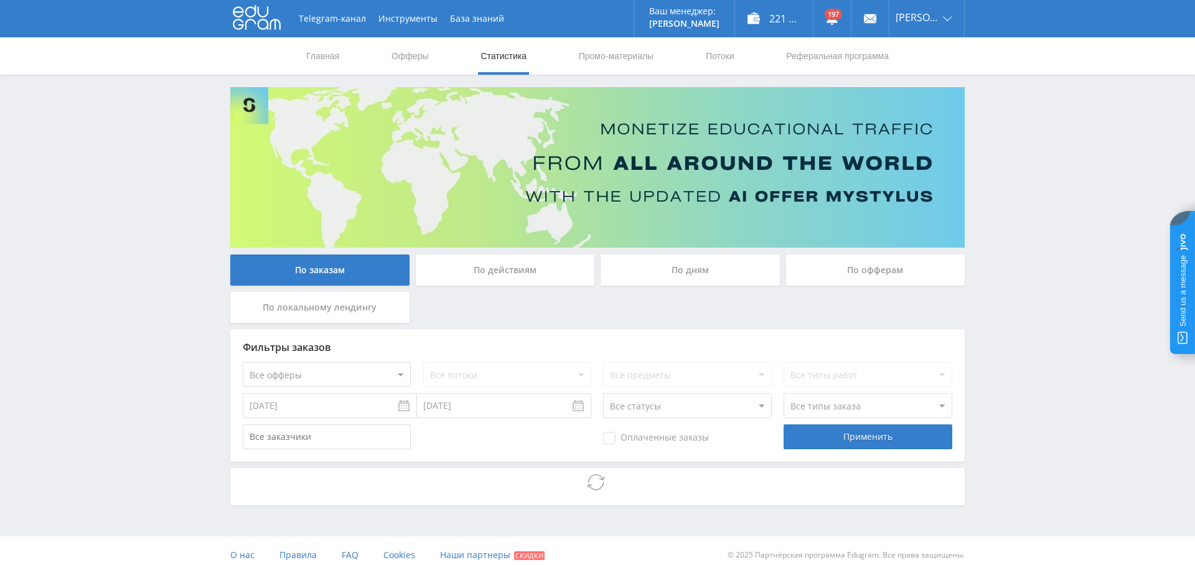
click at [361, 374] on select "Все офферы MyStylus MyStylus - Revshare Кампус AI Studybay Автор24 Studybay [GE…" at bounding box center [327, 374] width 168 height 25
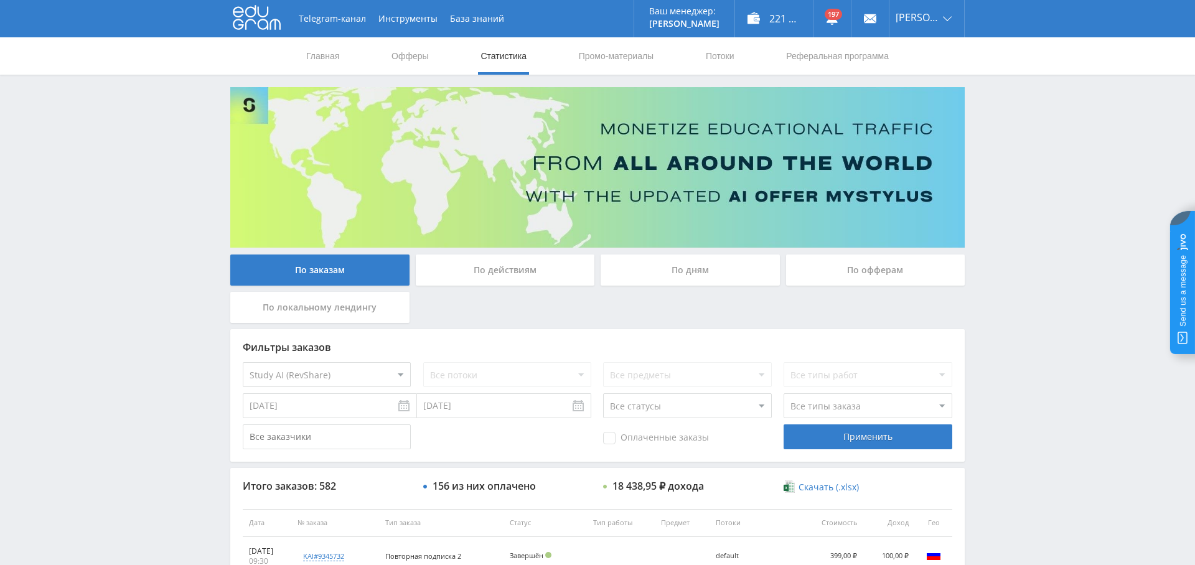
select select "376"
drag, startPoint x: 357, startPoint y: 414, endPoint x: 351, endPoint y: 420, distance: 8.8
click at [357, 414] on input "[DATE]" at bounding box center [330, 405] width 174 height 25
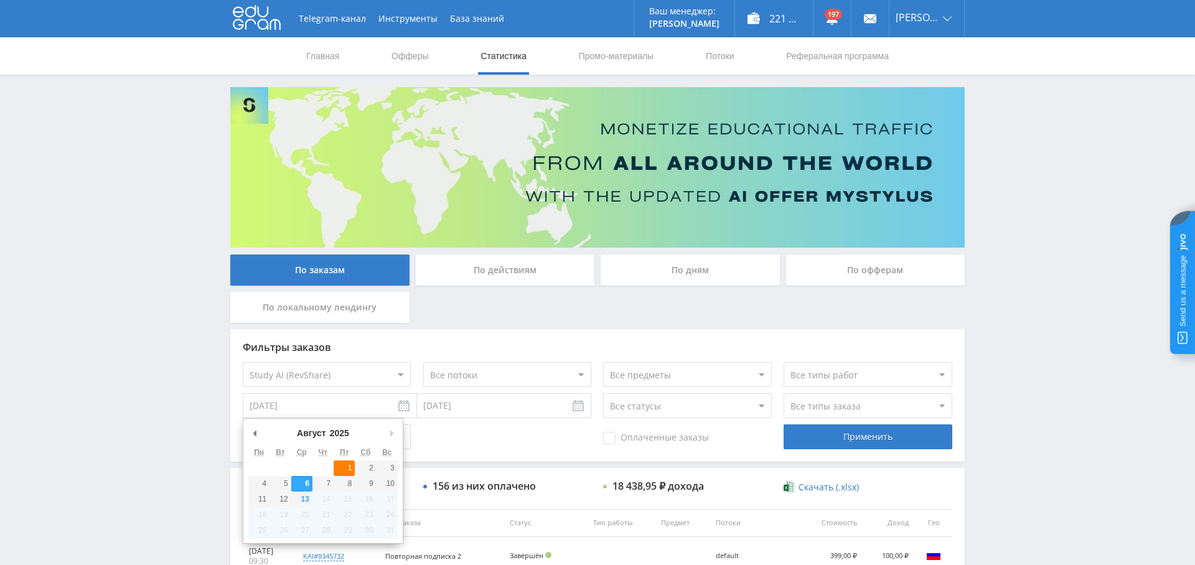
type input "[DATE]"
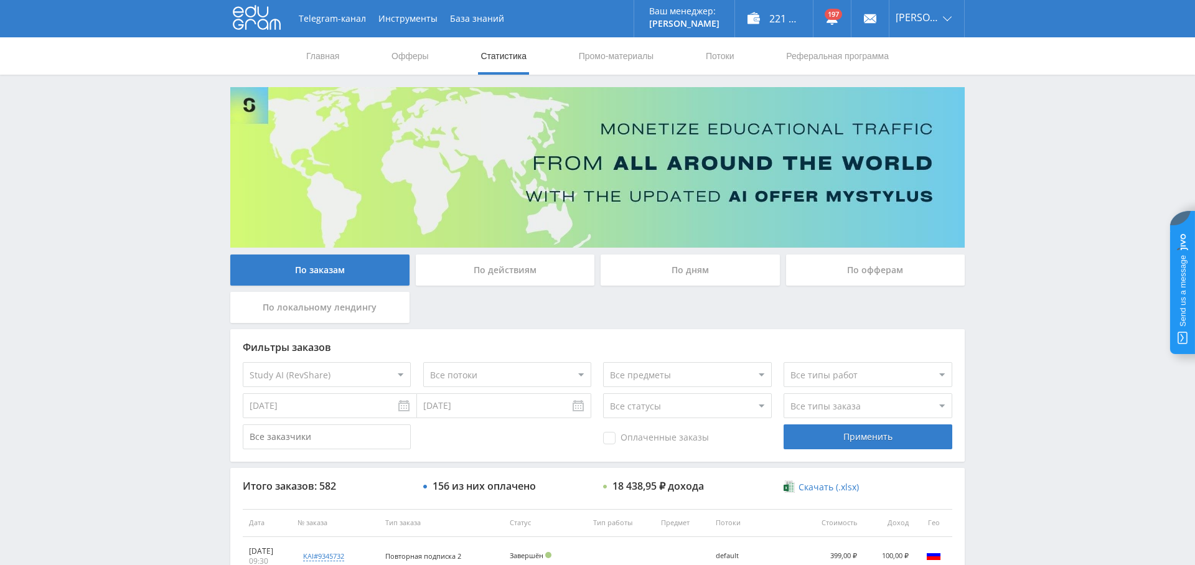
click at [636, 445] on div "Оплаченные заказы" at bounding box center [687, 437] width 168 height 25
click at [622, 444] on div "Оплаченные заказы" at bounding box center [687, 437] width 168 height 25
click at [631, 437] on span "Оплаченные заказы" at bounding box center [656, 438] width 106 height 12
click at [0, 0] on input "Оплаченные заказы" at bounding box center [0, 0] width 0 height 0
click at [853, 403] on select "Все типы заказа [PERSON_NAME] Новый заказ" at bounding box center [868, 405] width 168 height 25
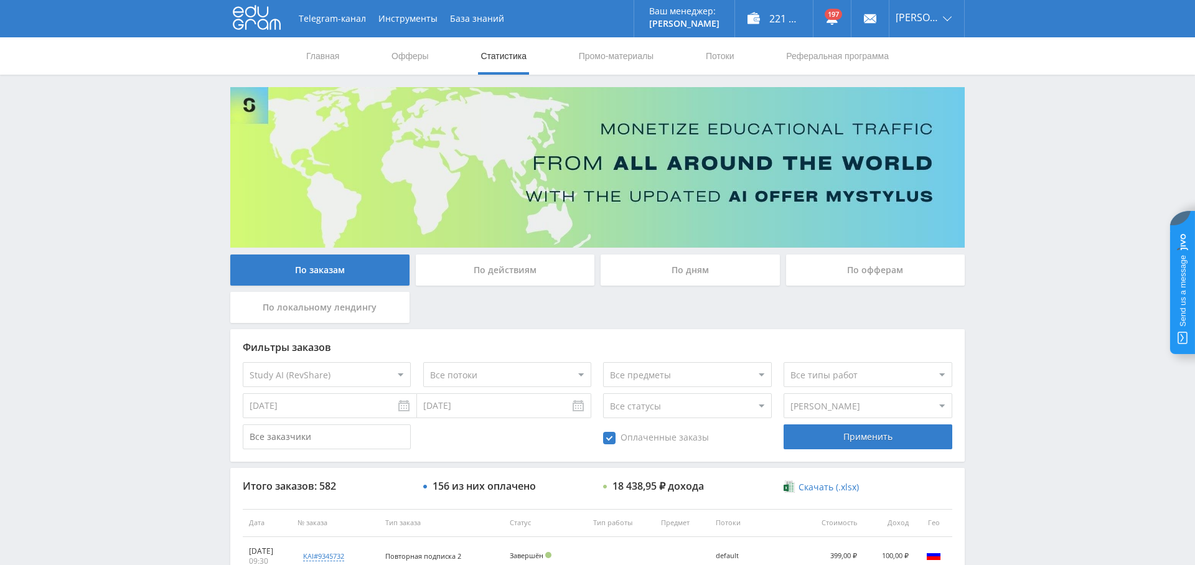
click at [784, 393] on select "Все типы заказа [PERSON_NAME] Новый заказ" at bounding box center [868, 405] width 168 height 25
click at [868, 436] on div "Применить" at bounding box center [868, 437] width 168 height 25
click at [344, 374] on select "Все офферы MyStylus MyStylus - Revshare Кампус AI Studybay Автор24 Studybay Bra…" at bounding box center [327, 374] width 168 height 25
click at [831, 400] on select "Все типы заказа Ребилл Новый заказ" at bounding box center [868, 405] width 168 height 25
select select "0"
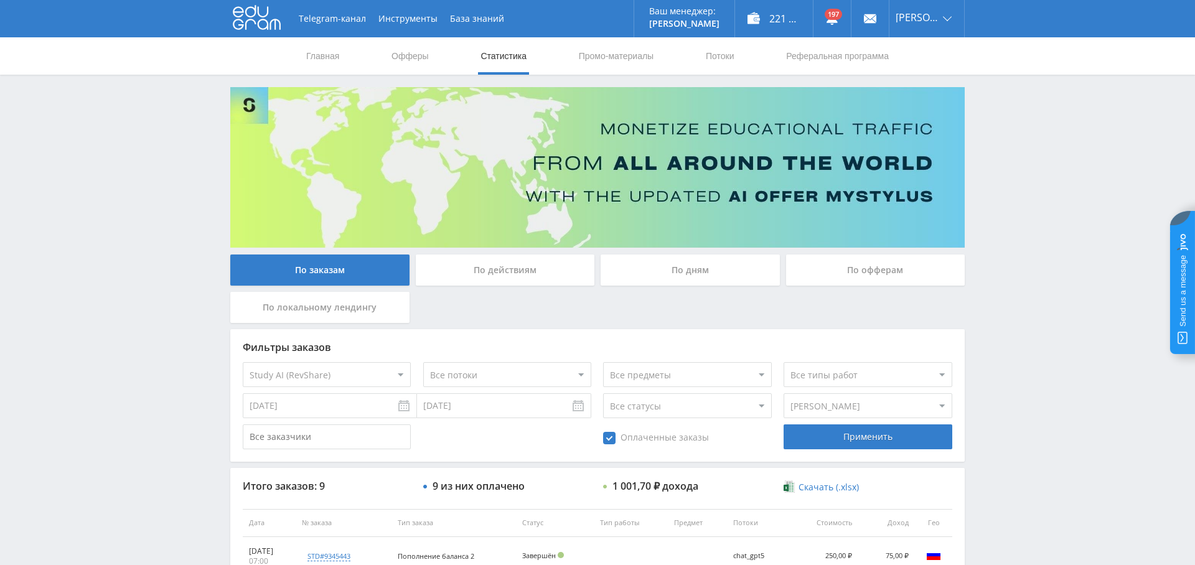
click at [784, 393] on select "Все типы заказа Ребилл Новый заказ" at bounding box center [868, 405] width 168 height 25
click at [859, 437] on div "Применить" at bounding box center [868, 437] width 168 height 25
drag, startPoint x: 678, startPoint y: 433, endPoint x: 704, endPoint y: 437, distance: 26.4
click at [677, 433] on span "Оплаченные заказы" at bounding box center [656, 438] width 106 height 12
click at [0, 0] on input "Оплаченные заказы" at bounding box center [0, 0] width 0 height 0
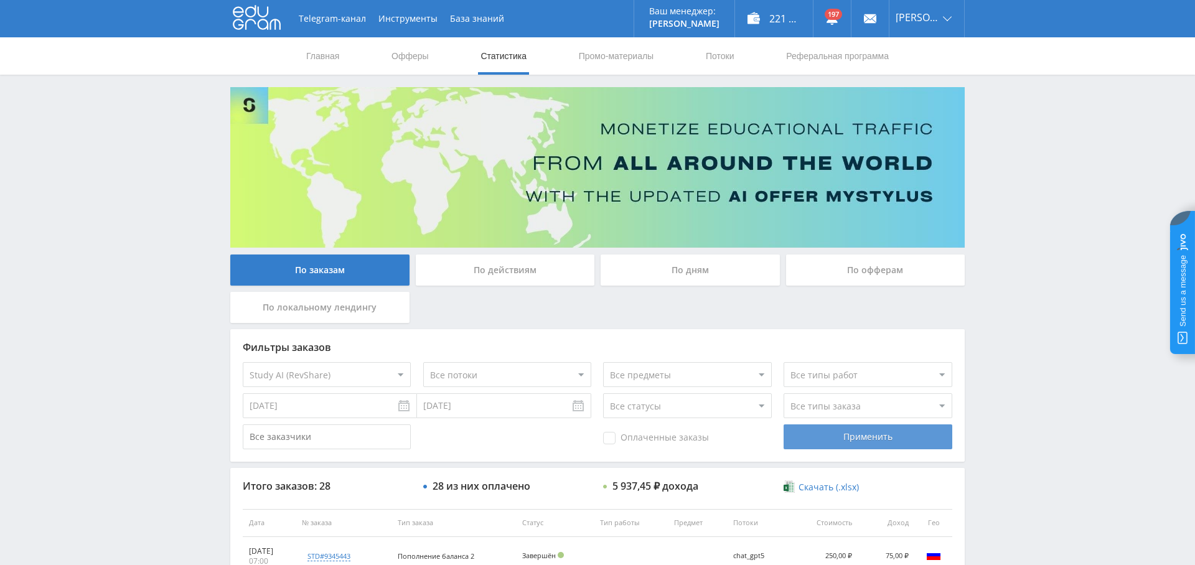
click at [854, 431] on div "Применить" at bounding box center [868, 437] width 168 height 25
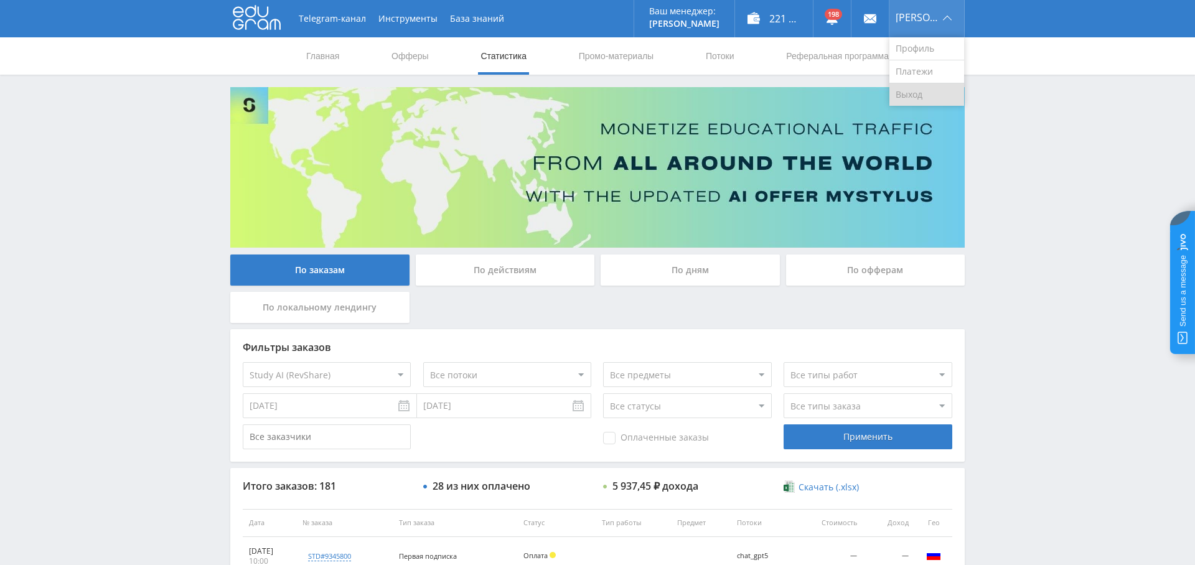
click at [930, 95] on link "Выход" at bounding box center [927, 94] width 75 height 22
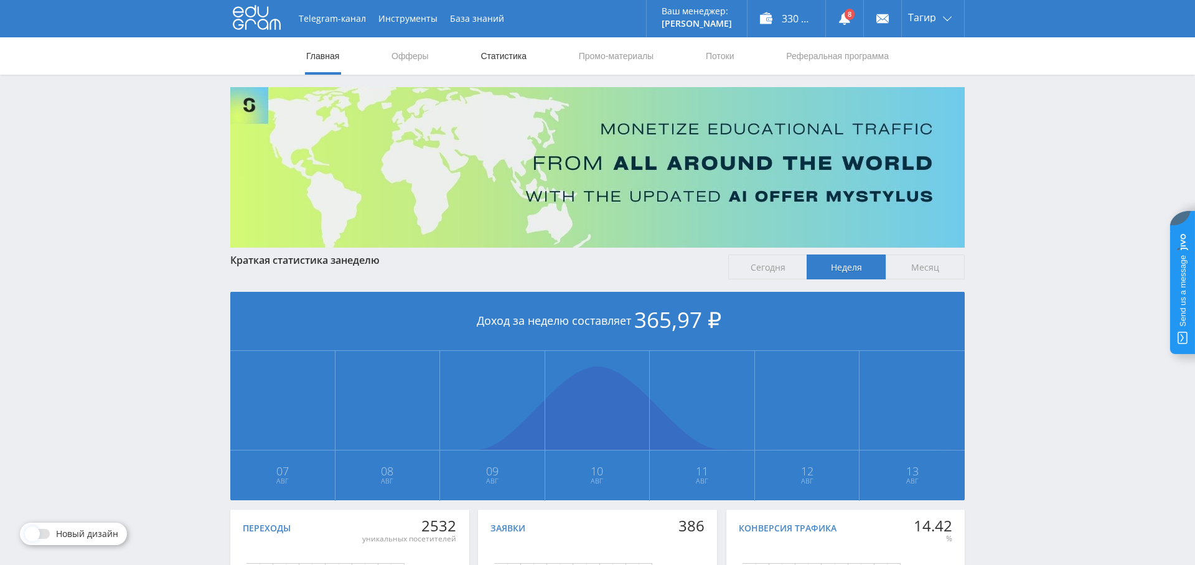
click at [506, 56] on link "Статистика" at bounding box center [503, 55] width 49 height 37
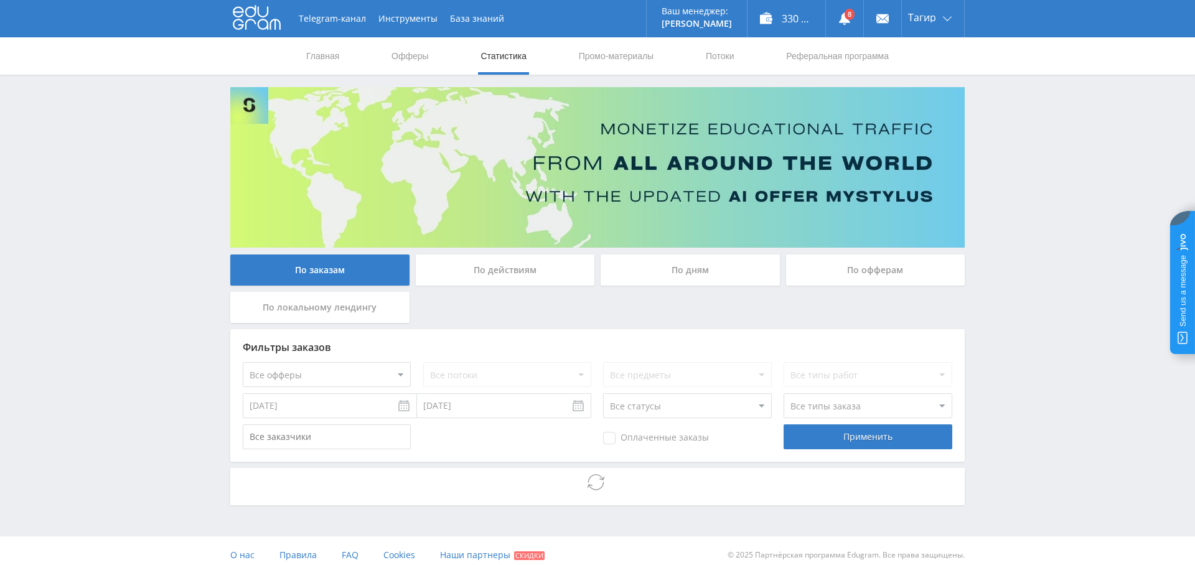
click at [322, 404] on input "[DATE]" at bounding box center [330, 405] width 174 height 25
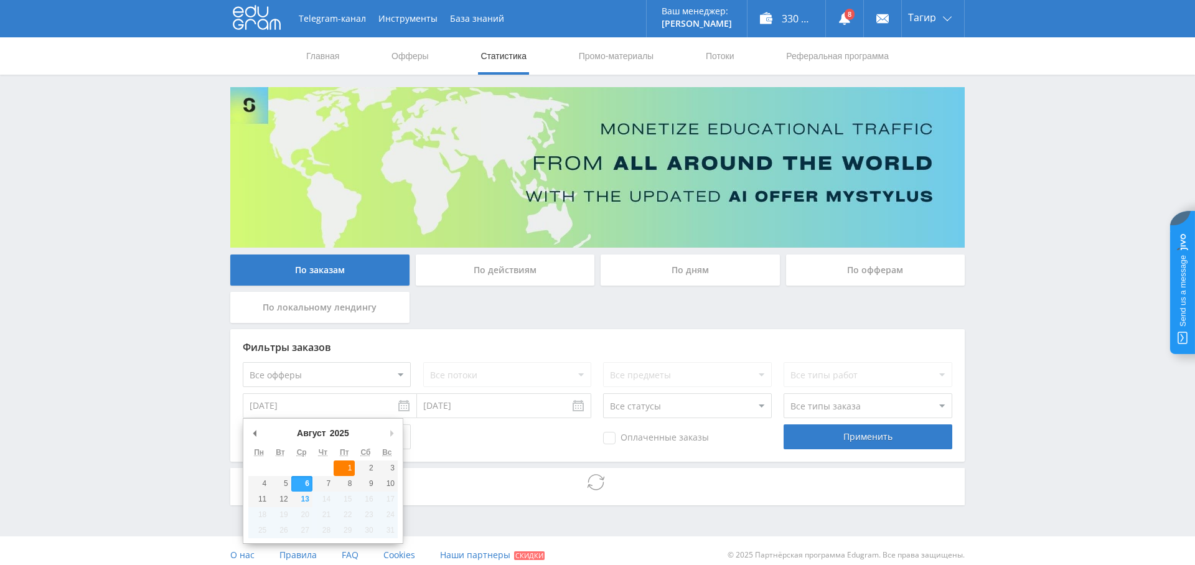
type input "[DATE]"
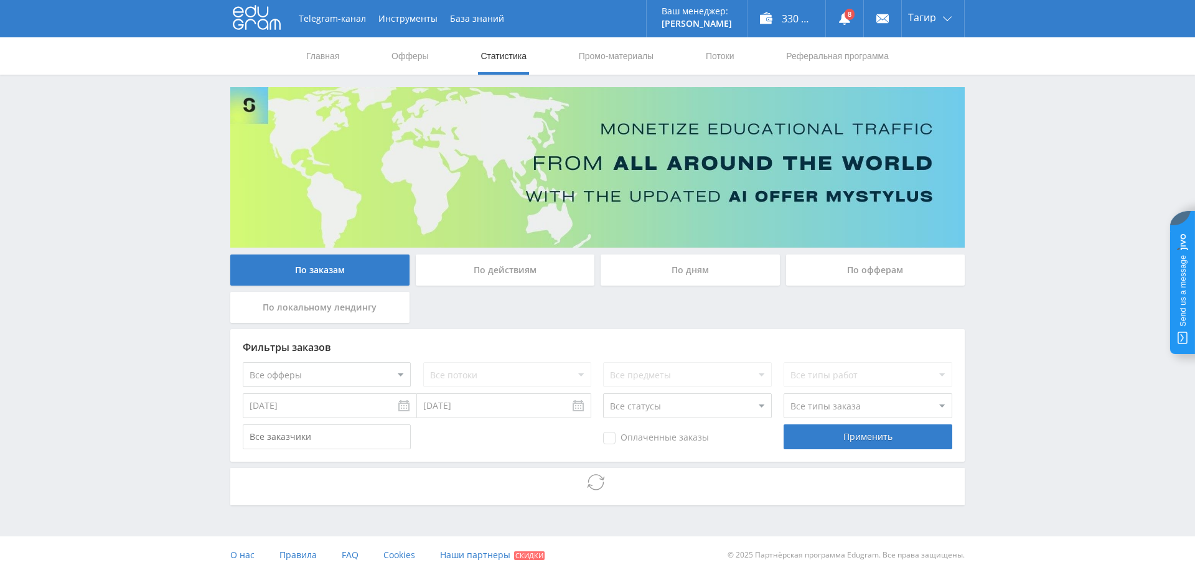
click at [359, 378] on select "Все офферы MyStylus MyStylus - Revshare Кампус AI Studybay Автор24 Studybay [GE…" at bounding box center [327, 374] width 168 height 25
select select "376"
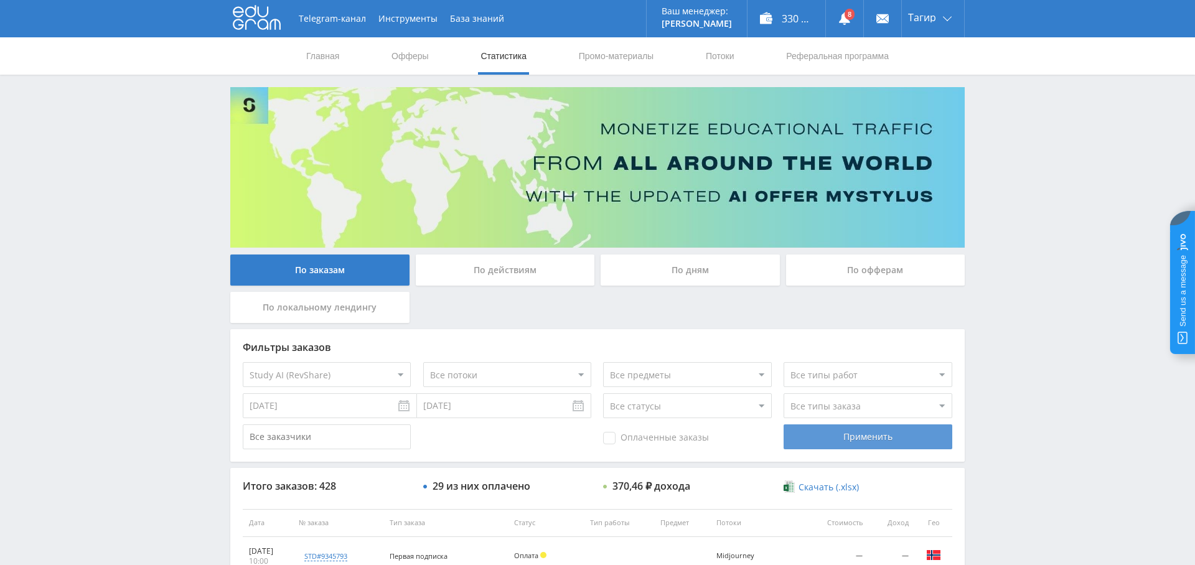
click at [875, 438] on div "Применить" at bounding box center [868, 437] width 168 height 25
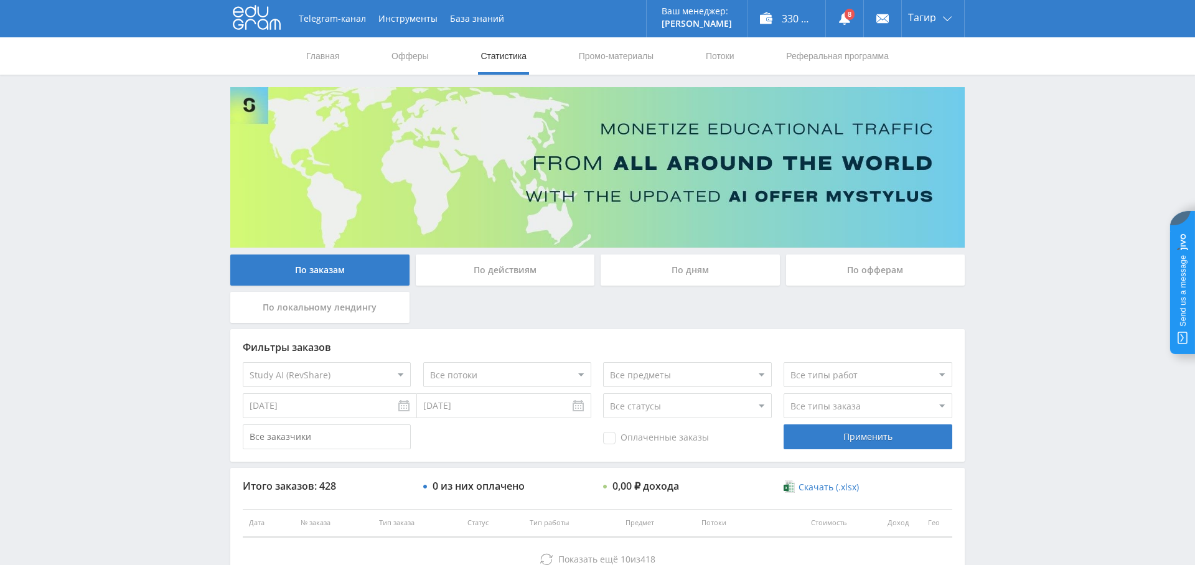
scroll to position [87, 0]
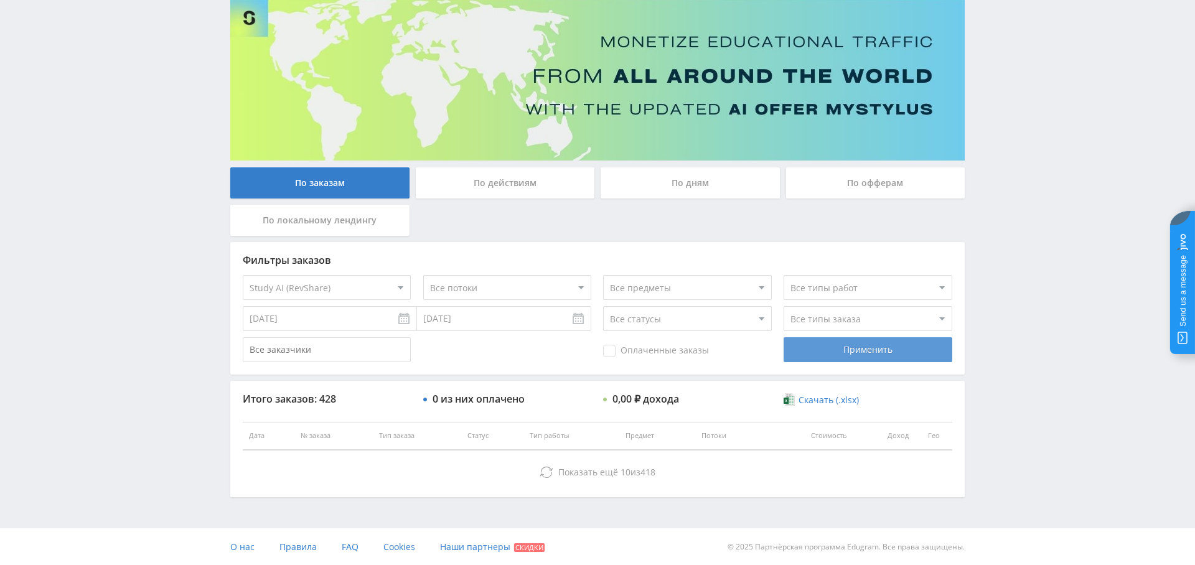
click at [863, 350] on div "Применить" at bounding box center [868, 349] width 168 height 25
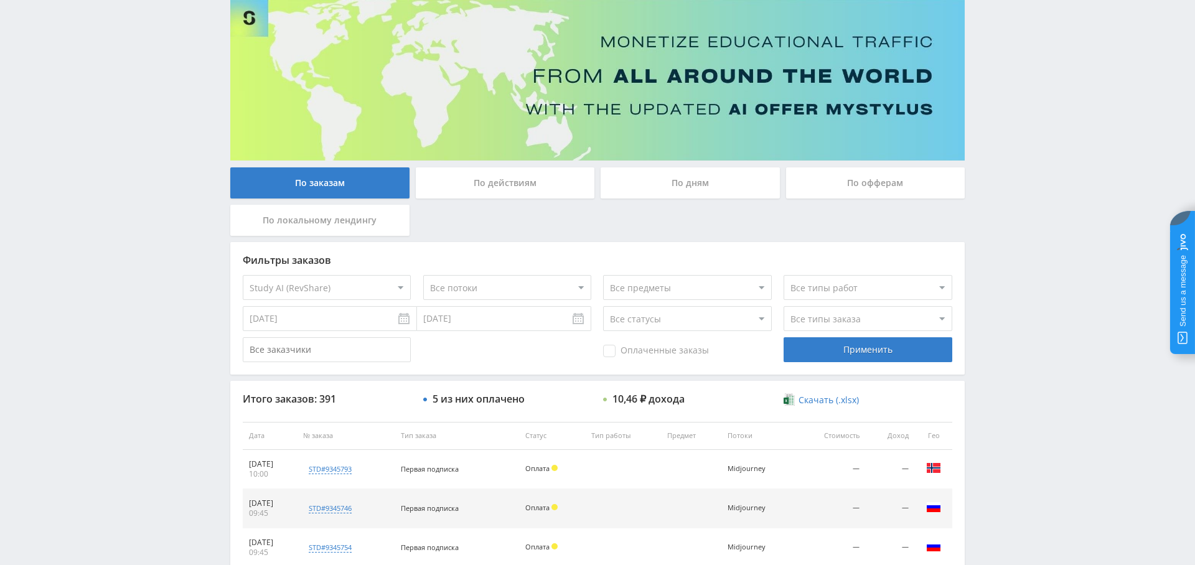
scroll to position [0, 0]
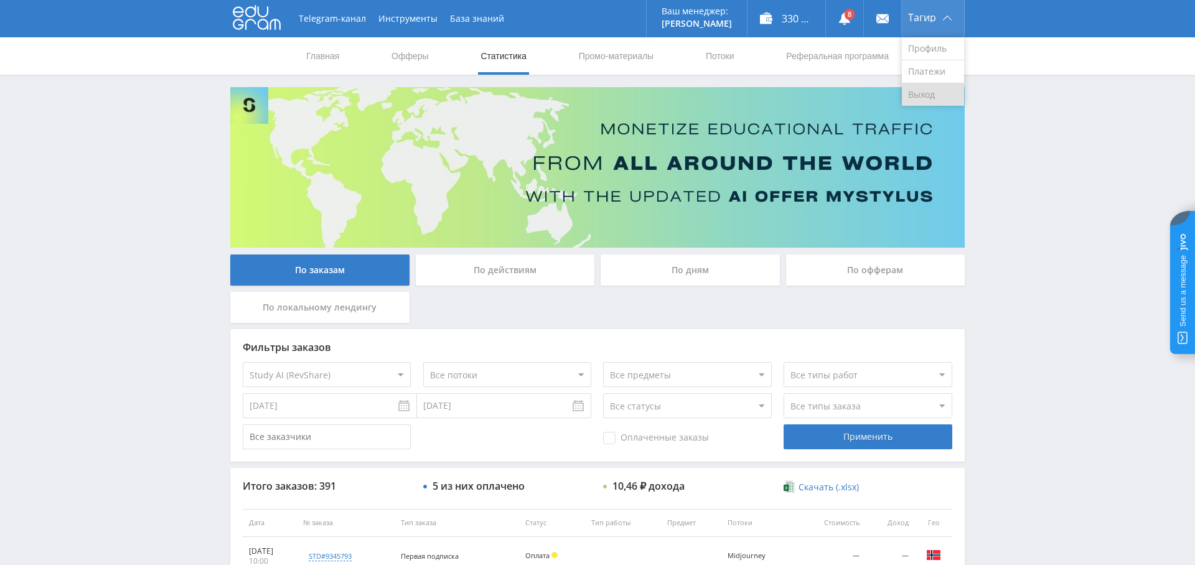
click at [928, 88] on link "Выход" at bounding box center [933, 94] width 62 height 22
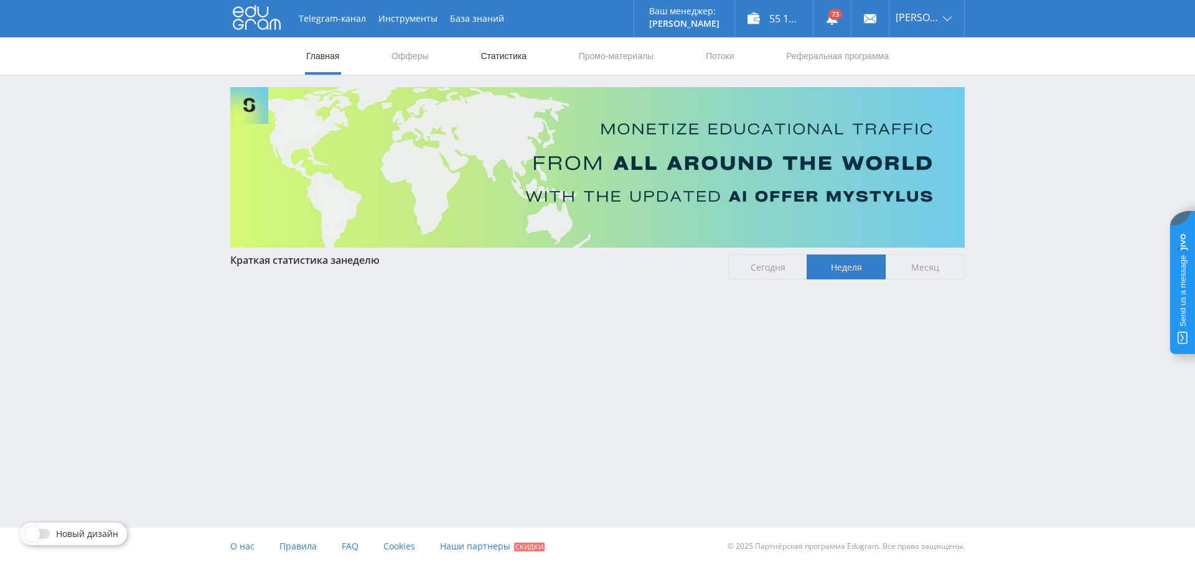
click at [520, 55] on link "Статистика" at bounding box center [503, 55] width 49 height 37
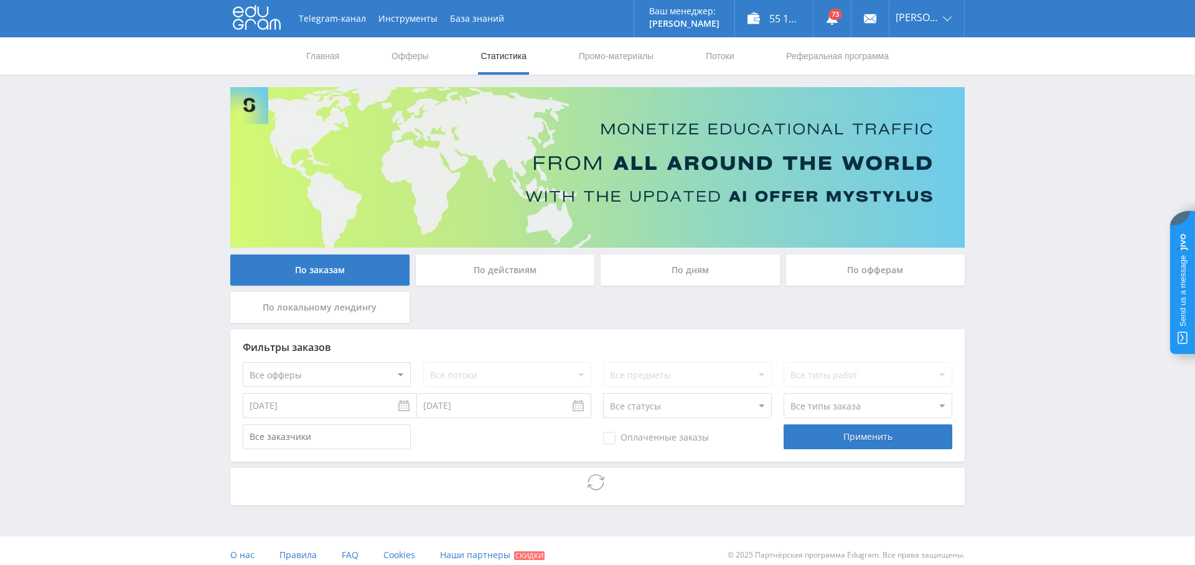
click at [379, 365] on select "Все офферы MyStylus MyStylus - Revshare Кампус AI Studybay Автор24 Studybay Bra…" at bounding box center [327, 374] width 168 height 25
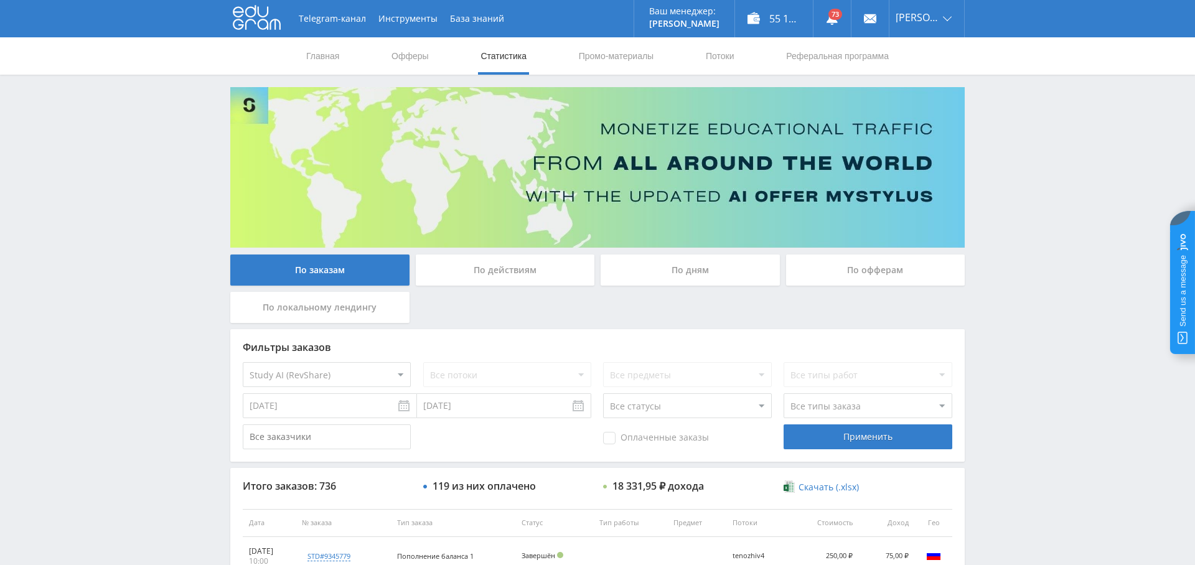
select select "376"
click at [338, 411] on input "[DATE]" at bounding box center [330, 405] width 174 height 25
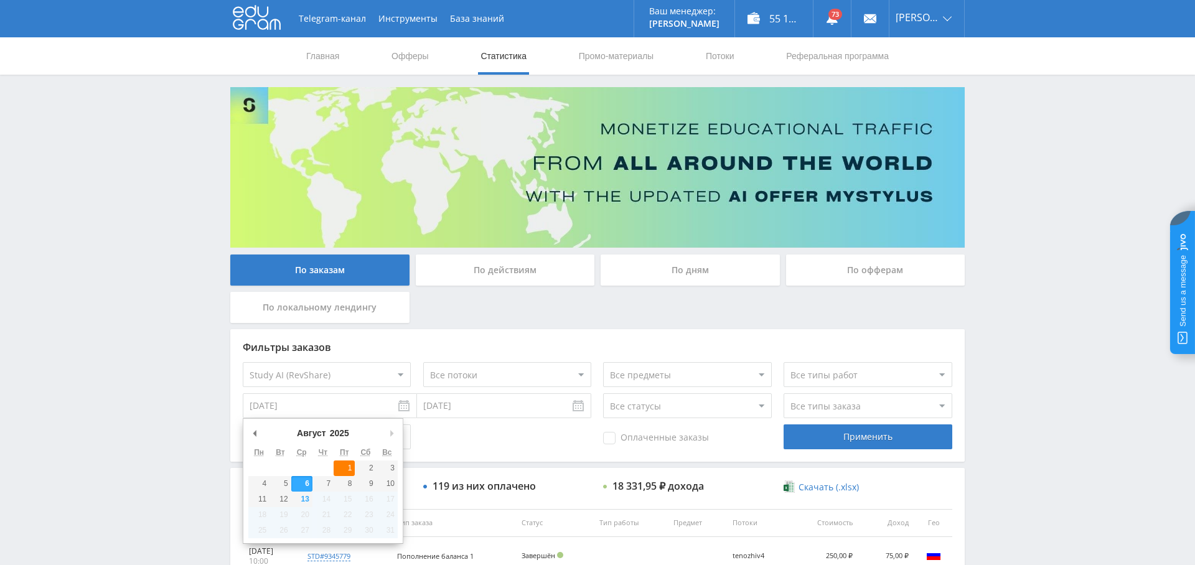
type input "[DATE]"
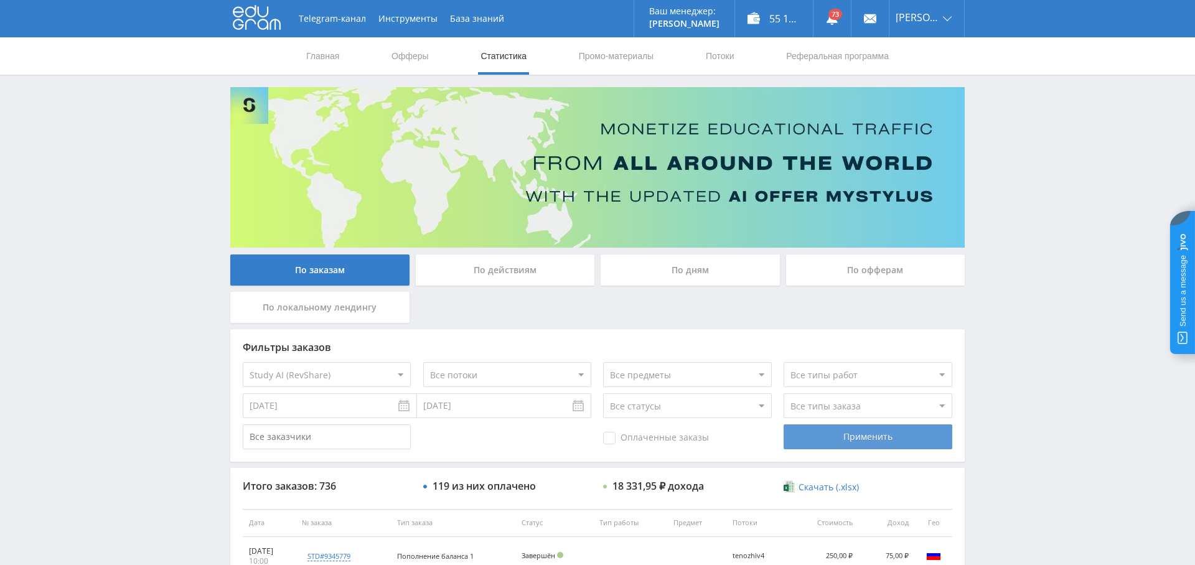
click at [836, 436] on div "Применить" at bounding box center [868, 437] width 168 height 25
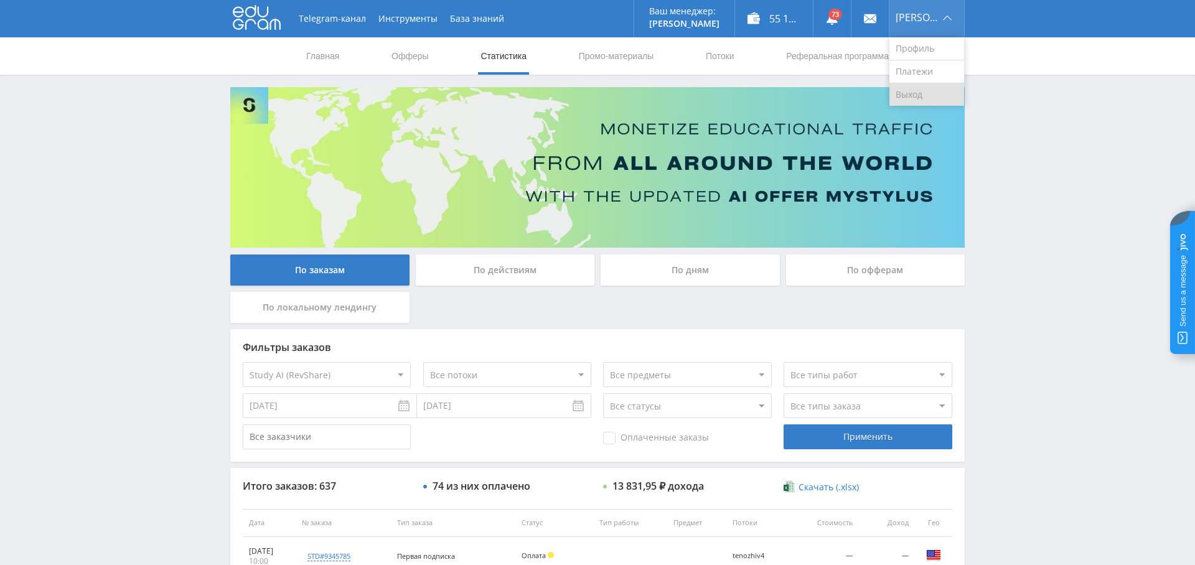
click at [926, 83] on link "Выход" at bounding box center [927, 94] width 75 height 22
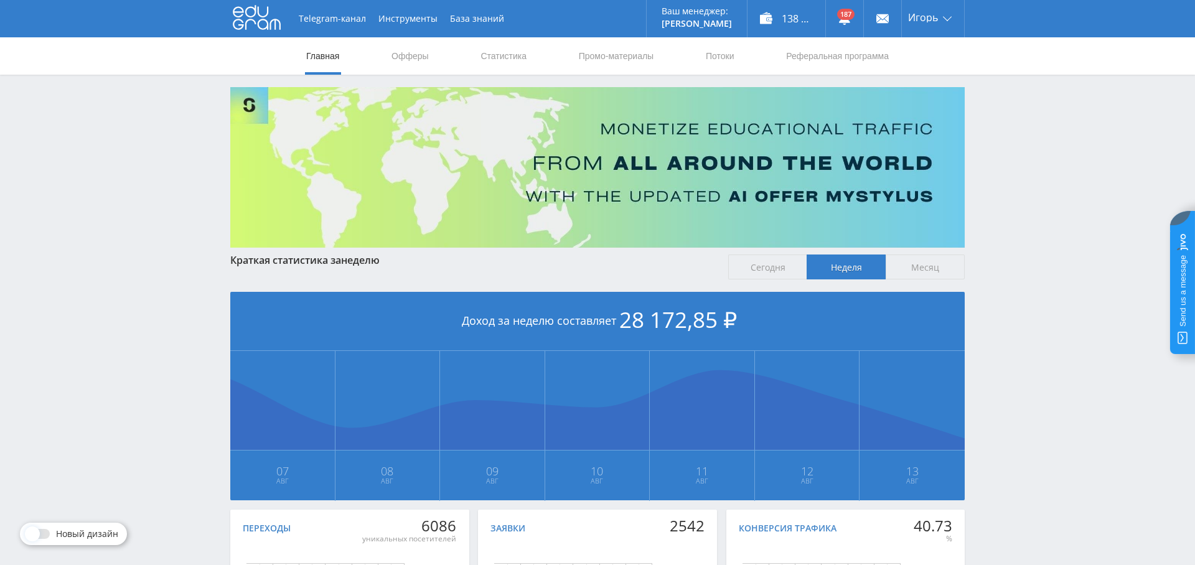
drag, startPoint x: 497, startPoint y: 50, endPoint x: 499, endPoint y: 85, distance: 34.9
click at [497, 50] on link "Статистика" at bounding box center [503, 55] width 49 height 37
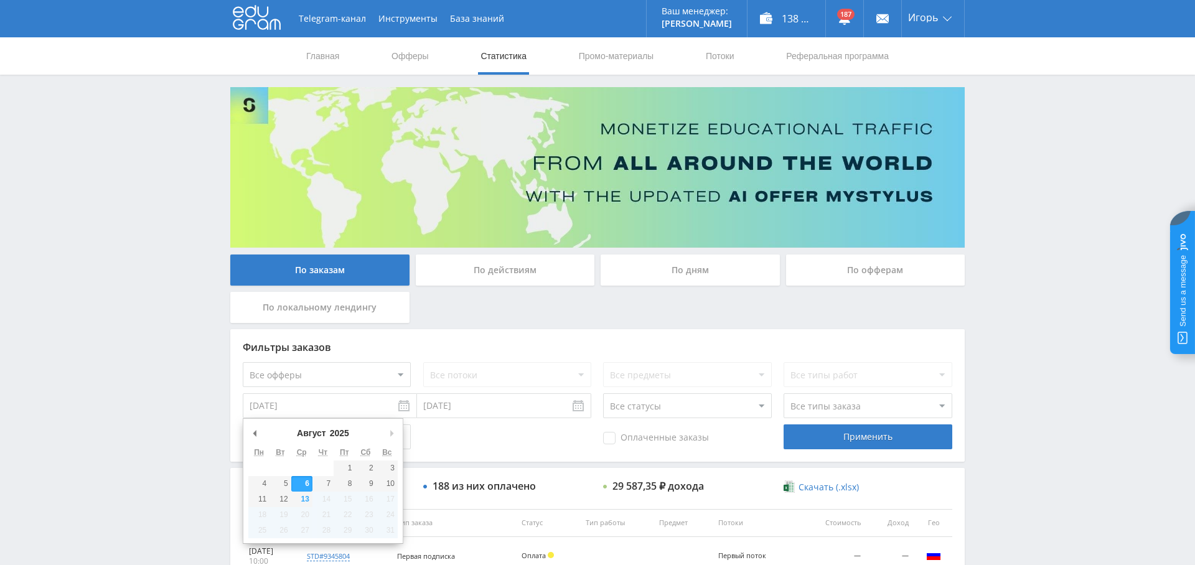
click at [355, 394] on input "[DATE]" at bounding box center [330, 405] width 174 height 25
type input "[DATE]"
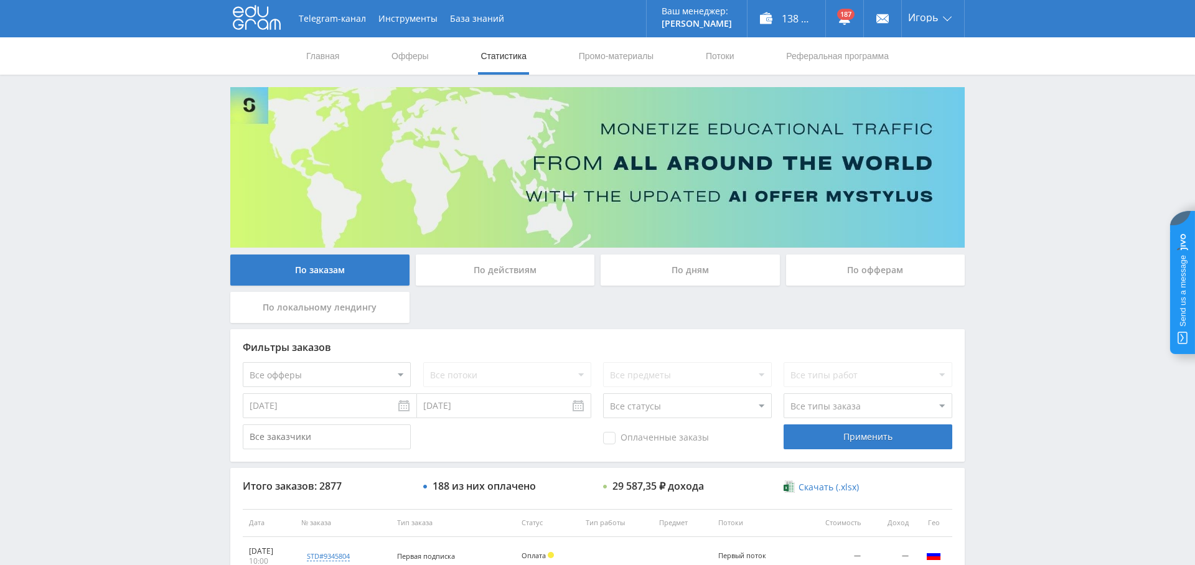
click at [339, 377] on select "Все офферы MyStylus MyStylus - Revshare Кампус AI Studybay Автор24 Studybay Bra…" at bounding box center [327, 374] width 168 height 25
select select "376"
click at [859, 438] on div "Применить" at bounding box center [868, 437] width 168 height 25
click at [921, 96] on link "Выход" at bounding box center [933, 94] width 62 height 22
